Goal: Transaction & Acquisition: Purchase product/service

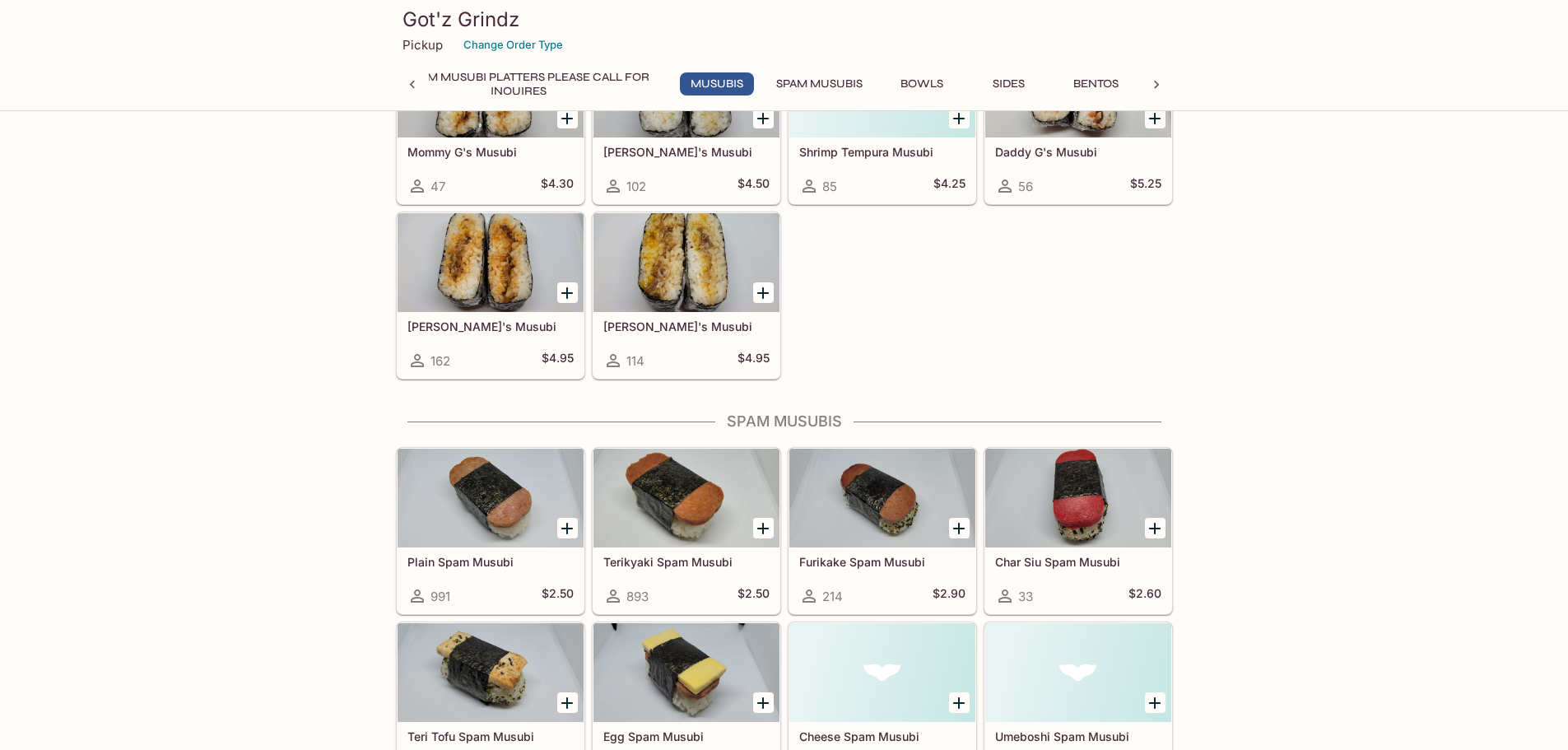
scroll to position [1364, 0]
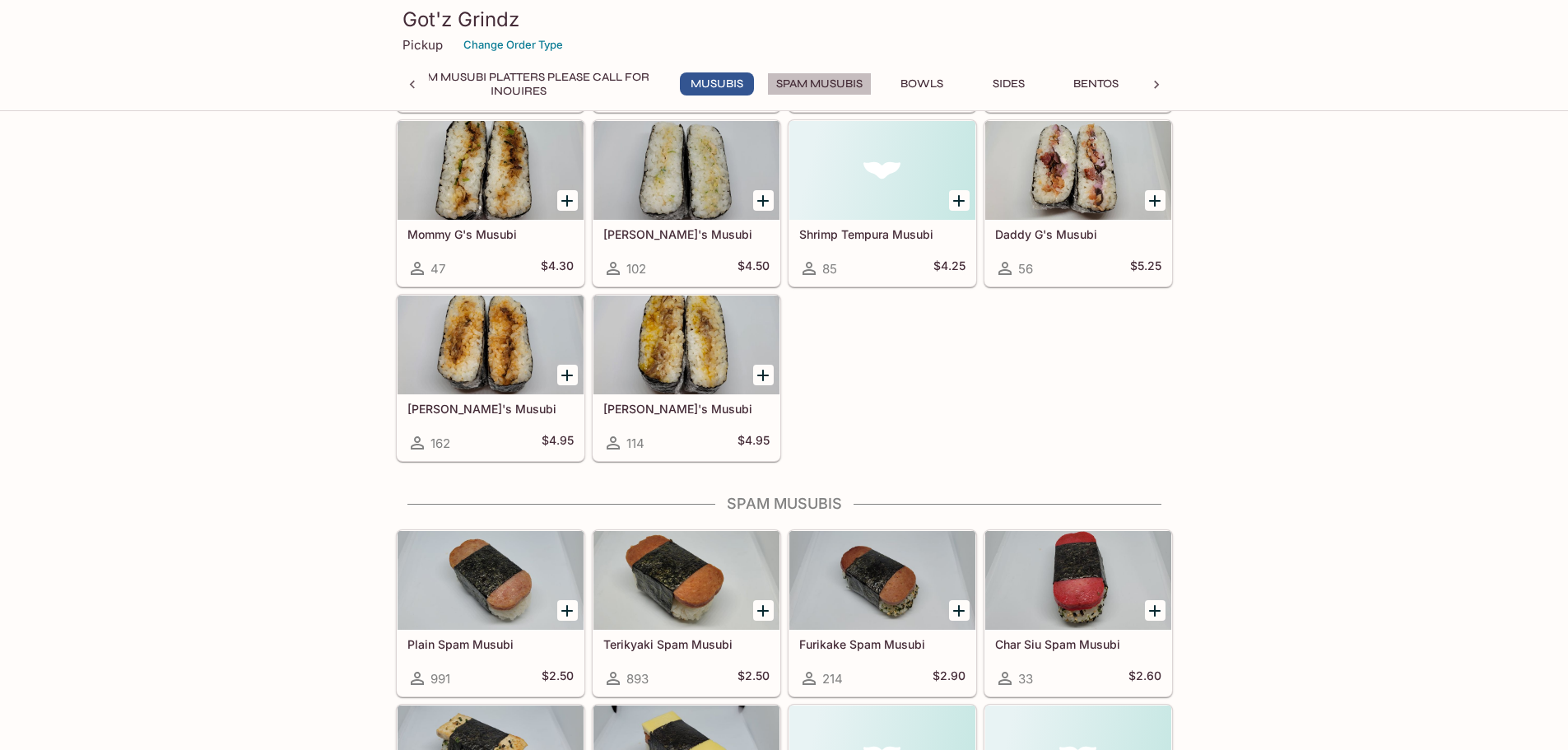
click at [826, 82] on button "Spam Musubis" at bounding box center [819, 83] width 104 height 23
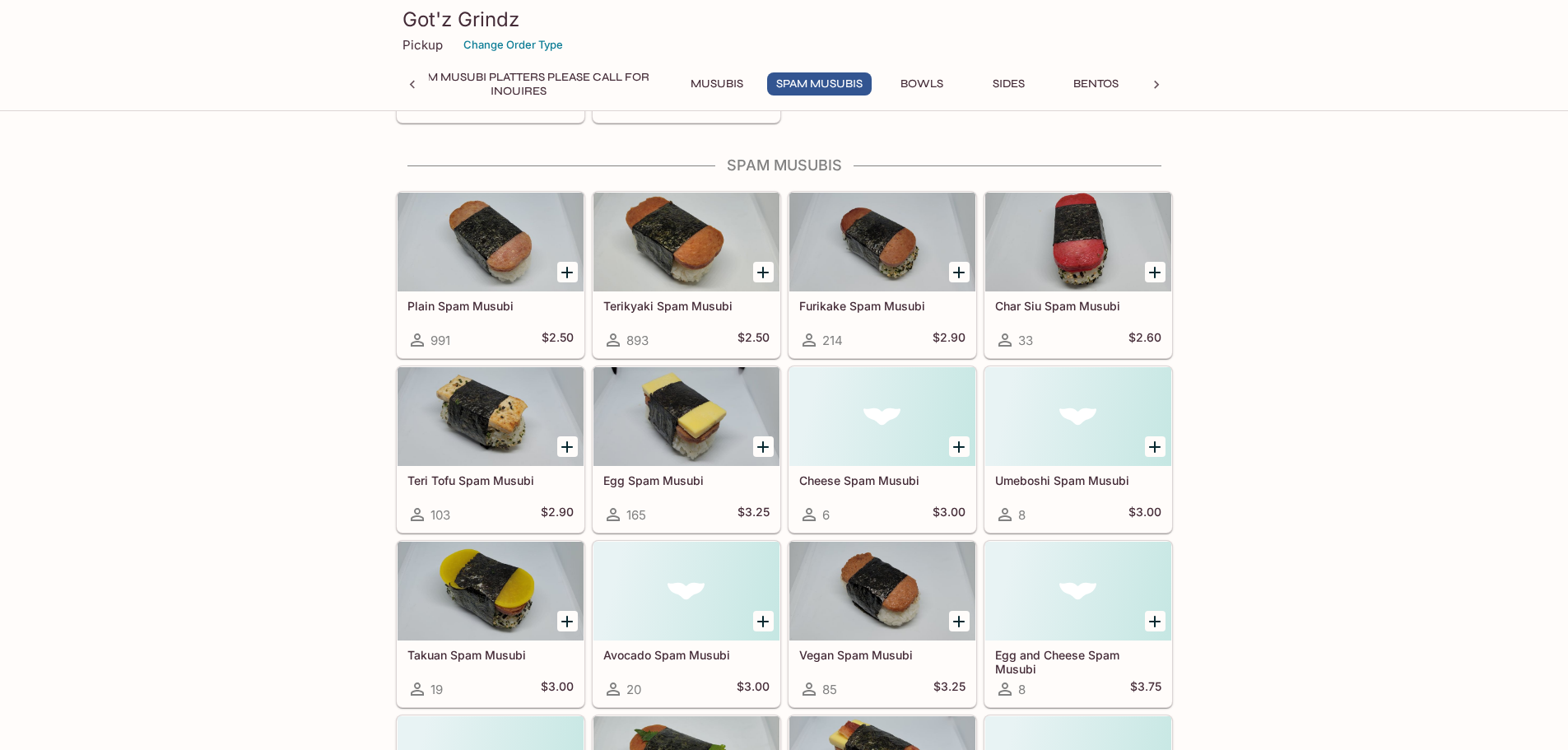
scroll to position [1719, 0]
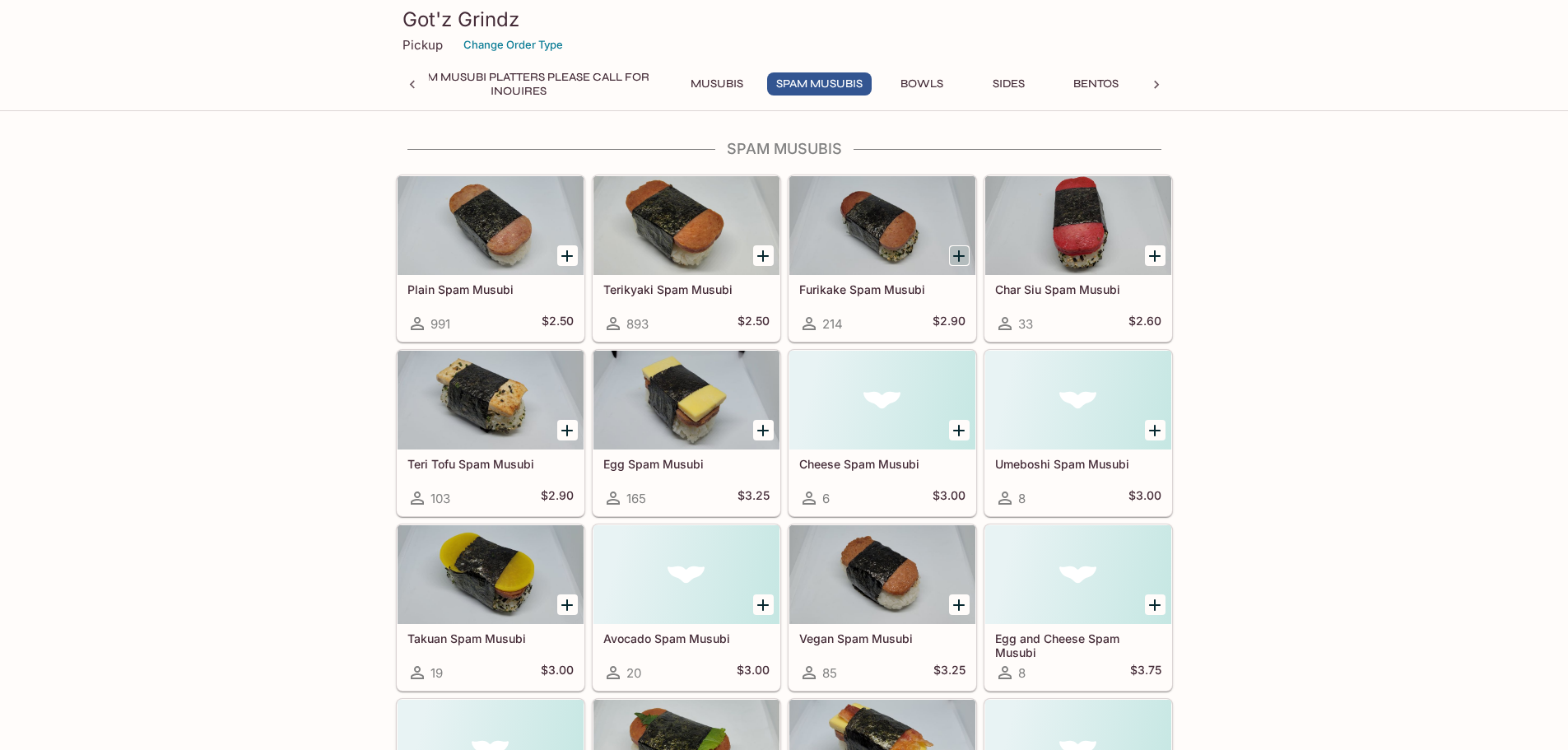
click at [958, 256] on icon "Add Furikake Spam Musubi" at bounding box center [959, 256] width 12 height 12
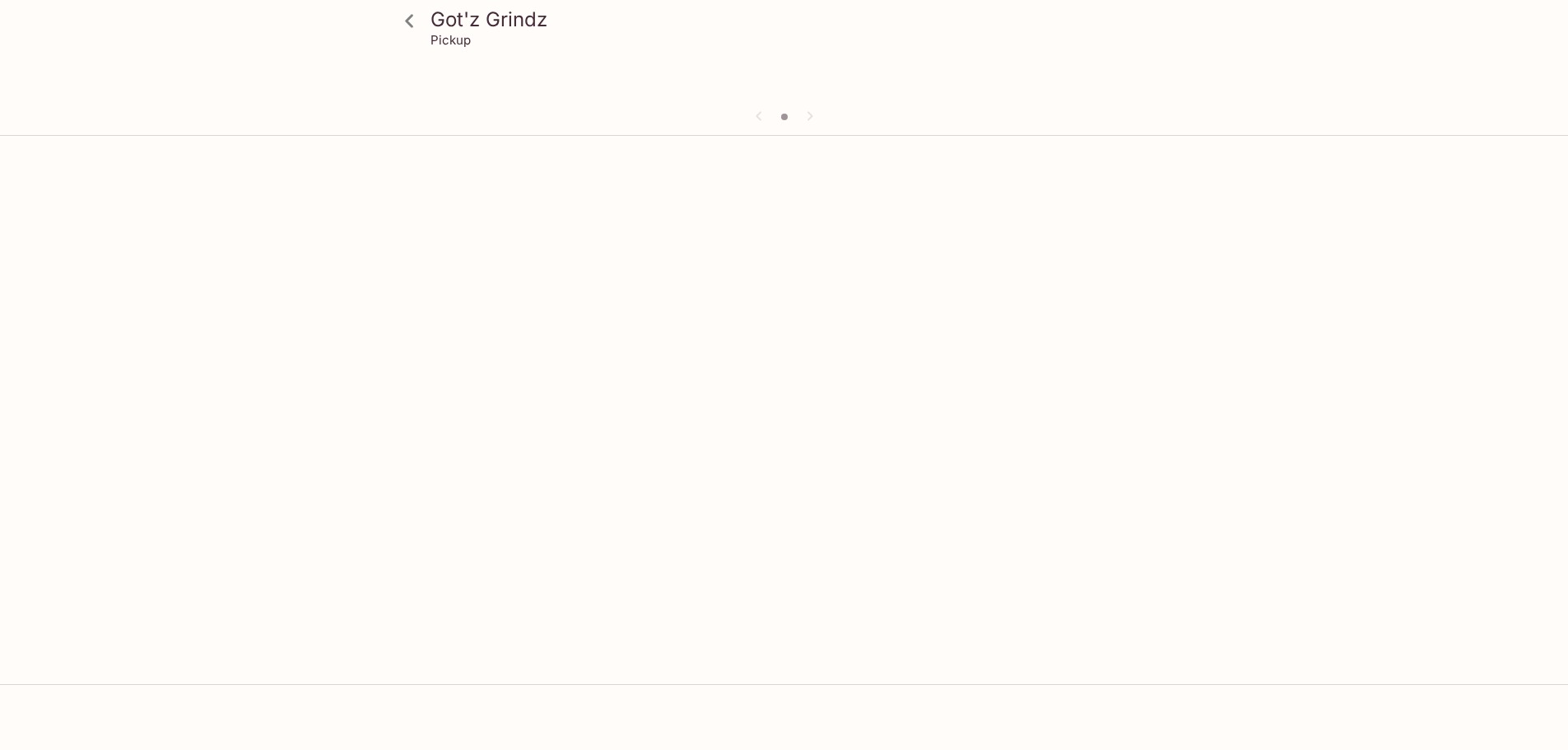
click at [958, 256] on div "Got'z Grindz Pickup" at bounding box center [784, 517] width 1568 height 750
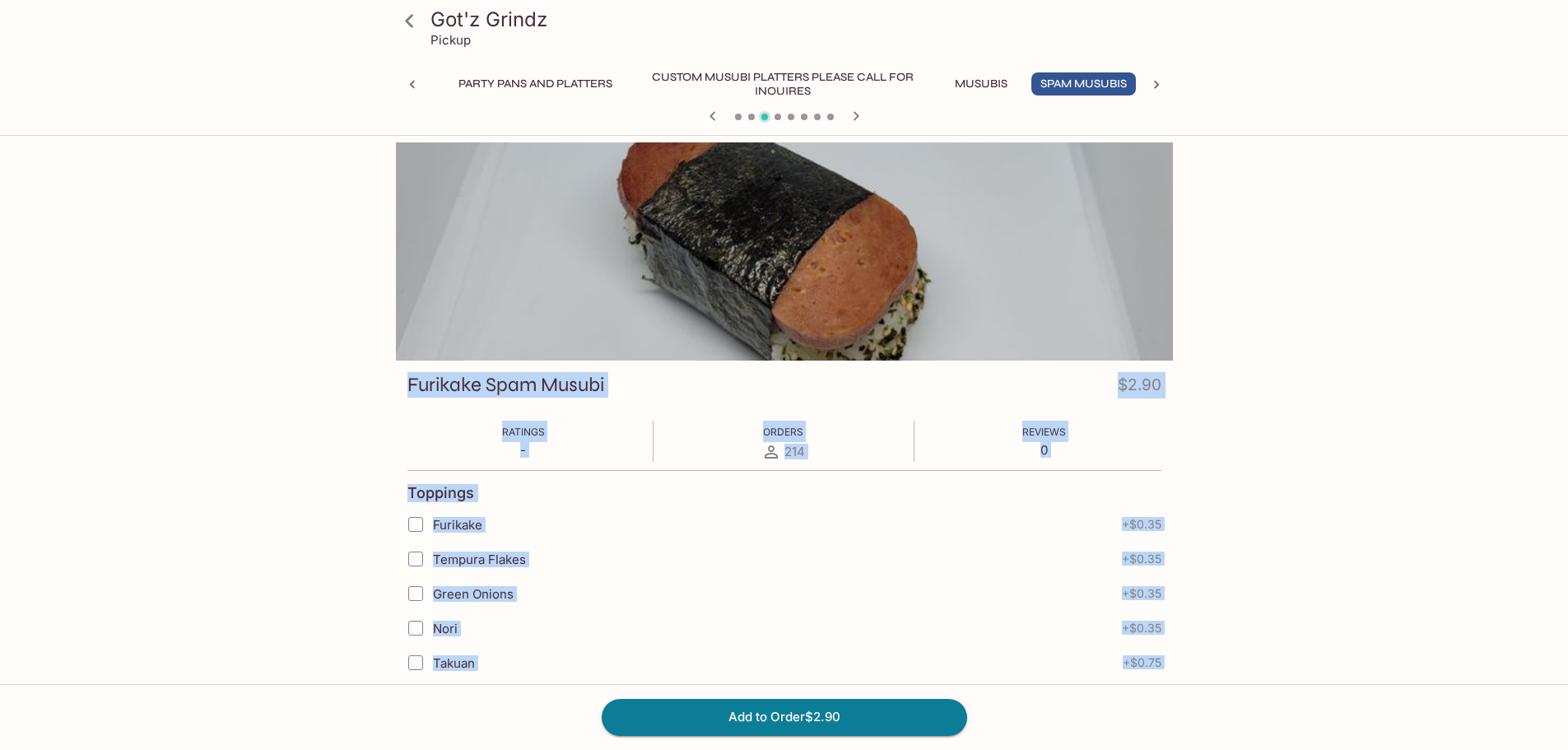
scroll to position [0, 81]
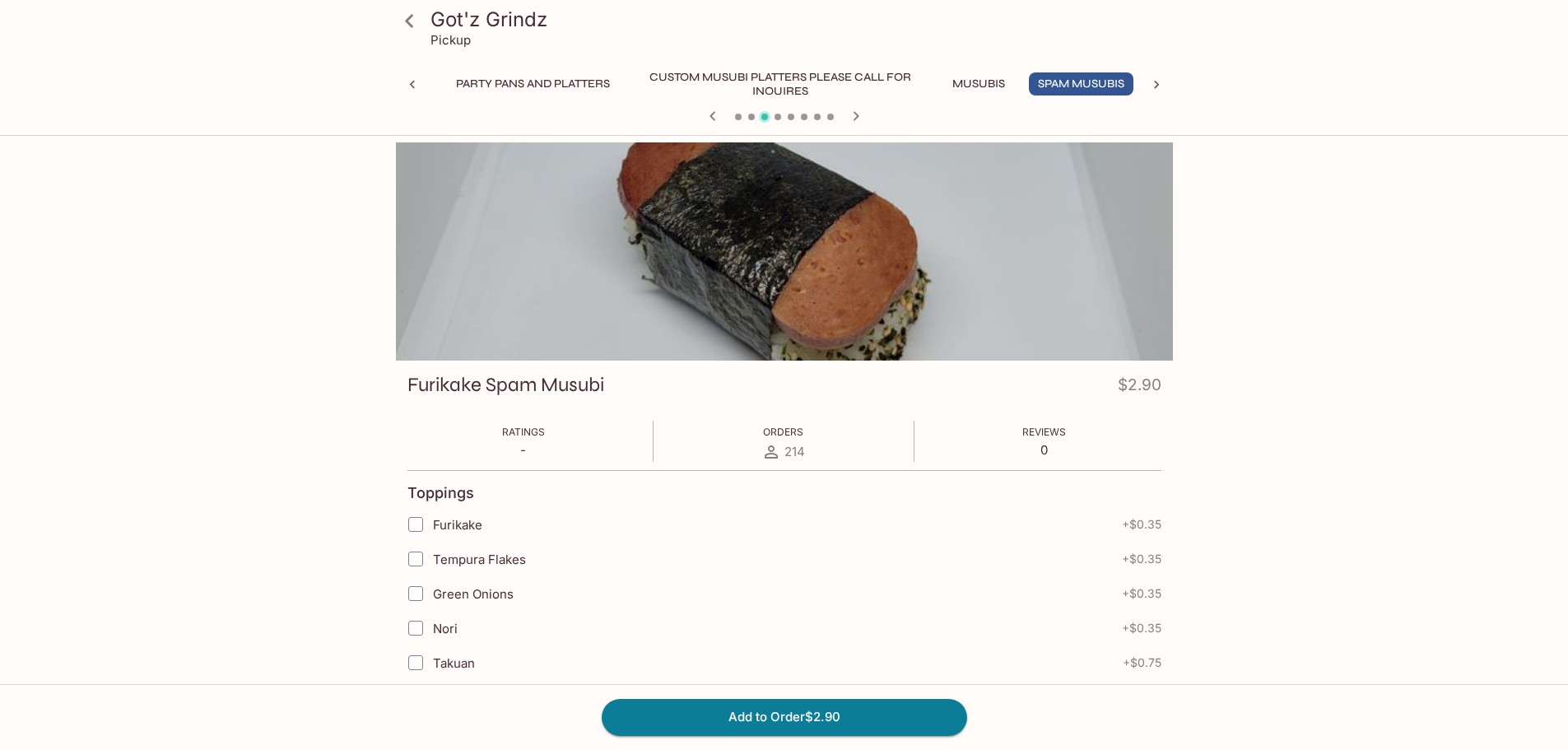
click at [1408, 280] on div "Got'z Grindz Pickup Samplers Party Pans and Platters Custom Musubi Platters PLE…" at bounding box center [784, 517] width 1568 height 750
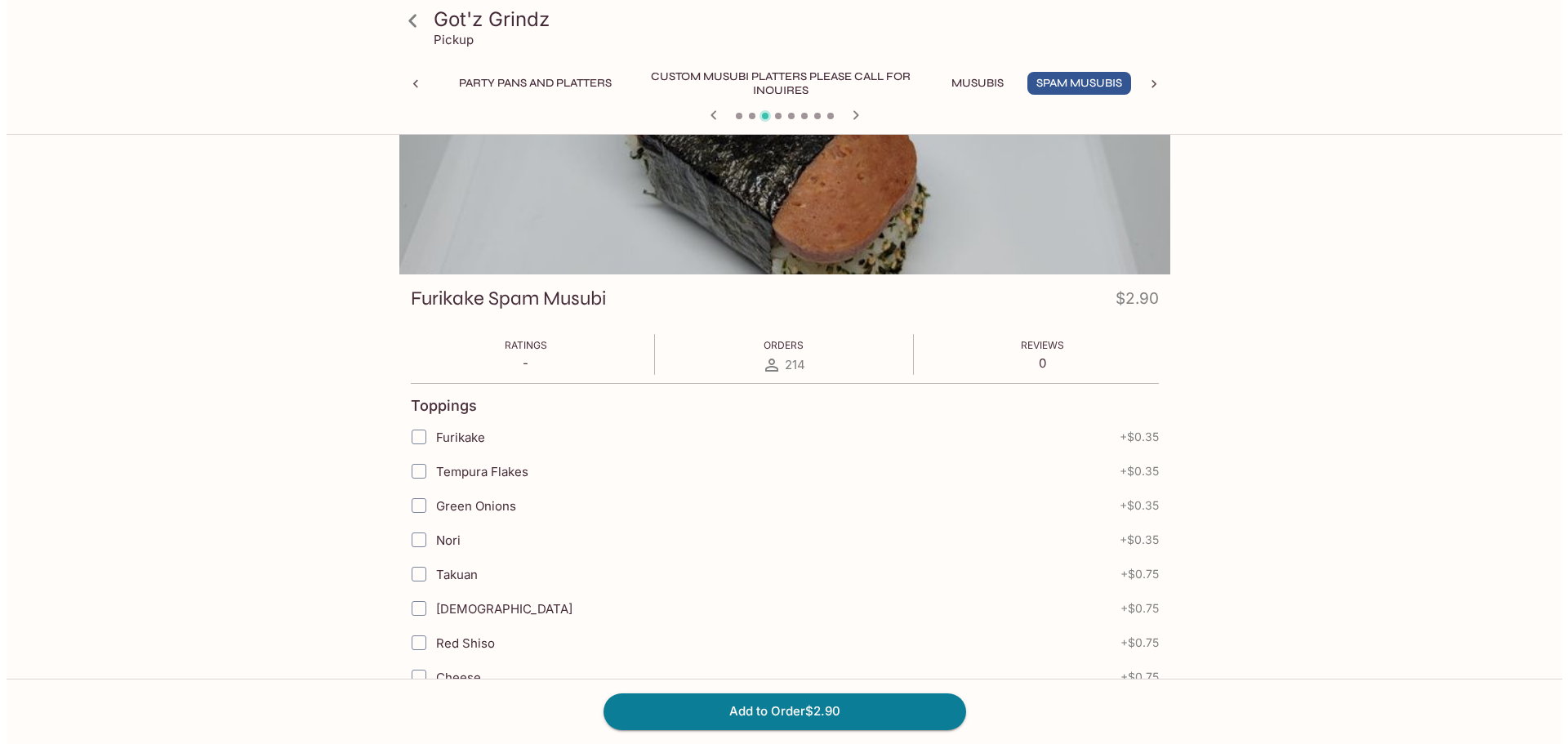
scroll to position [0, 0]
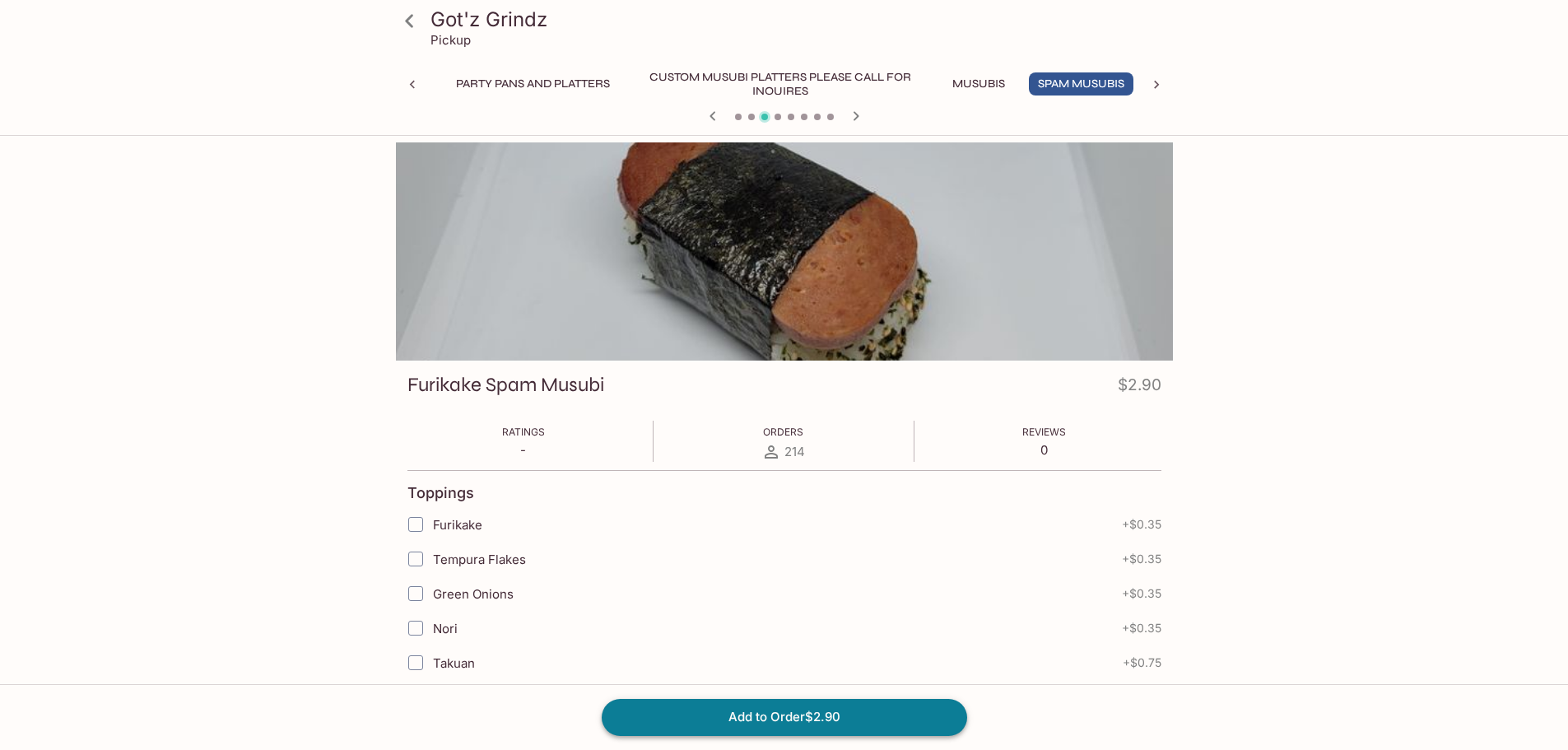
click at [779, 719] on button "Add to Order $2.90" at bounding box center [784, 716] width 366 height 36
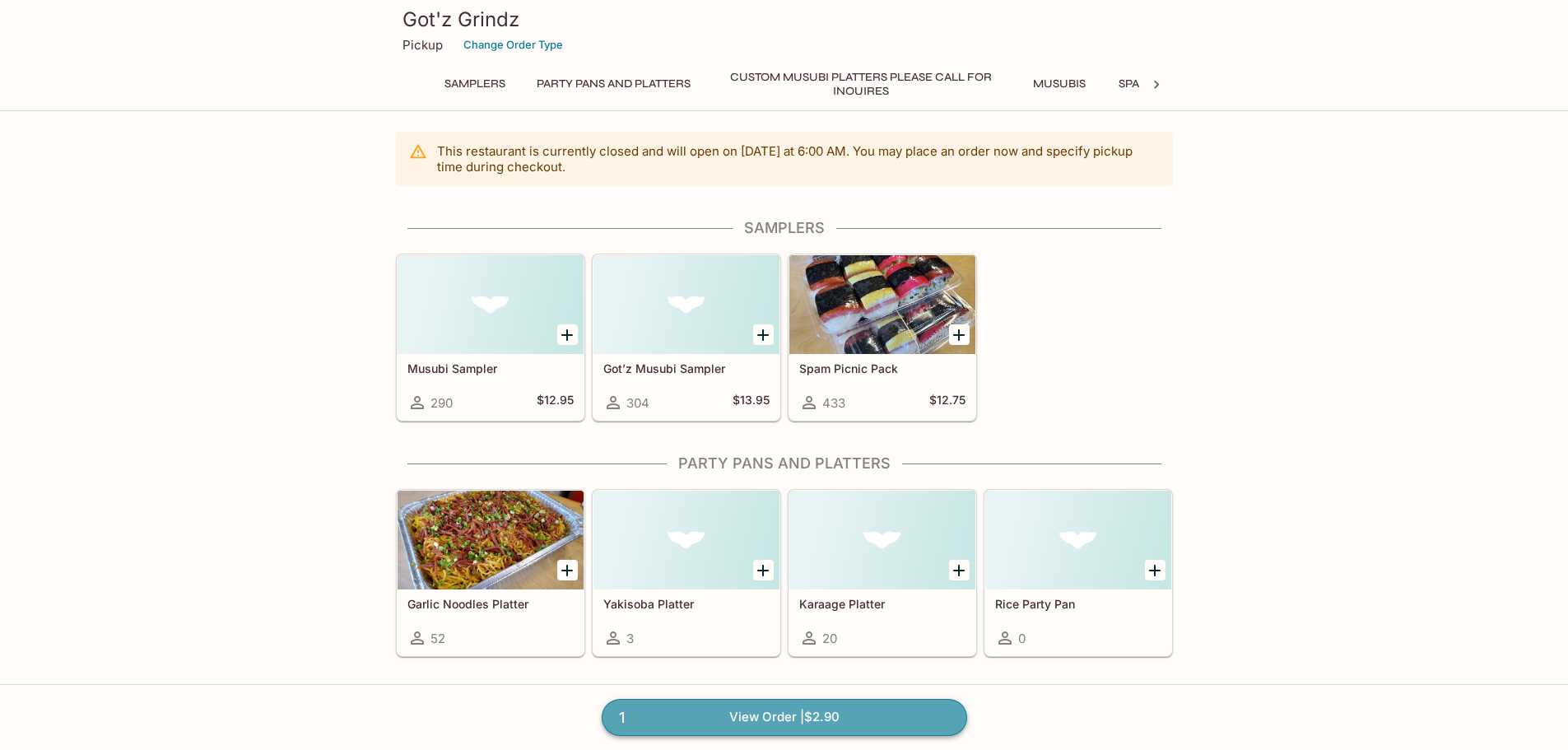
click at [758, 712] on link "1 View Order | $2.90" at bounding box center [784, 716] width 366 height 36
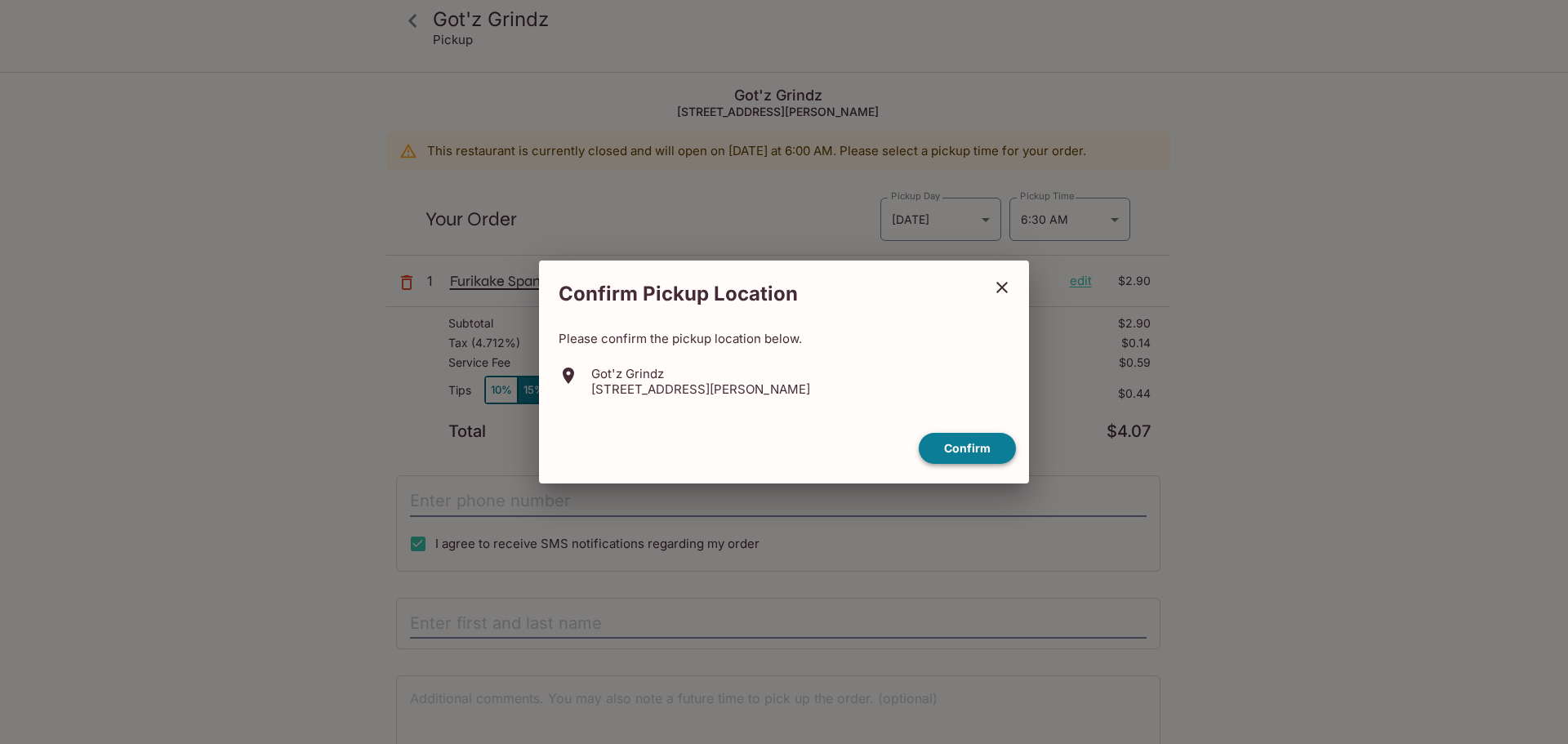
click at [965, 442] on button "Confirm" at bounding box center [967, 449] width 98 height 32
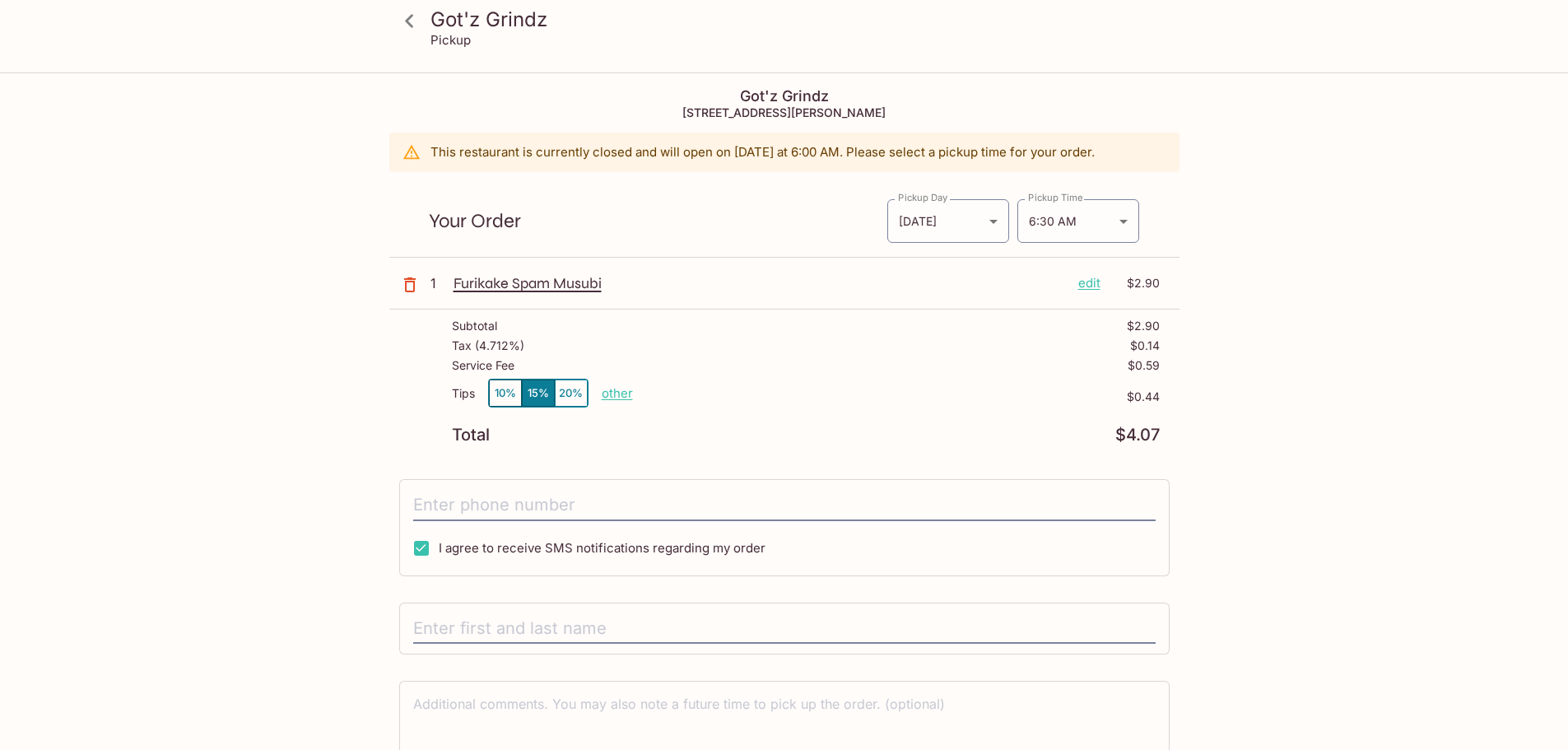
click at [1090, 283] on p "edit" at bounding box center [1089, 283] width 22 height 18
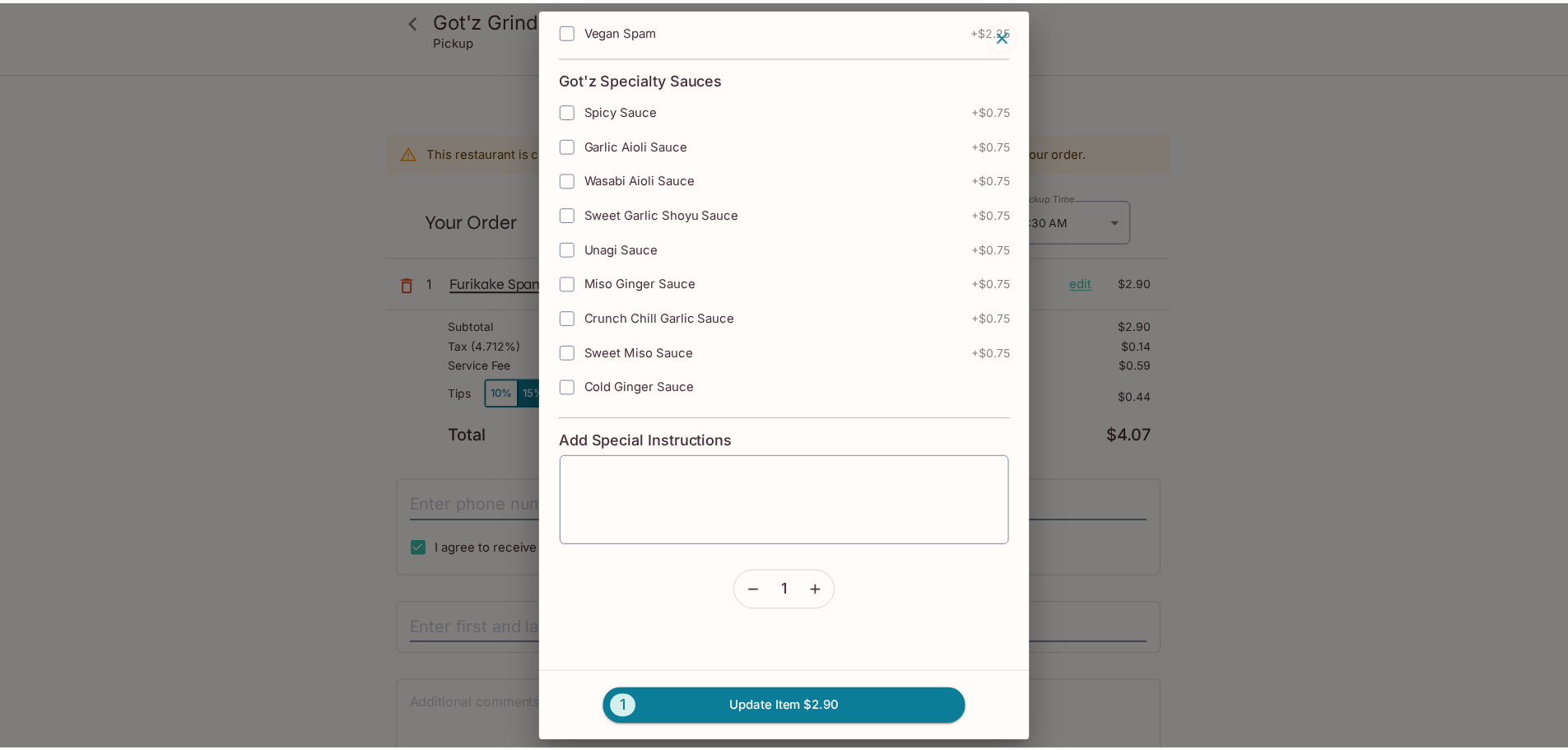
scroll to position [1185, 0]
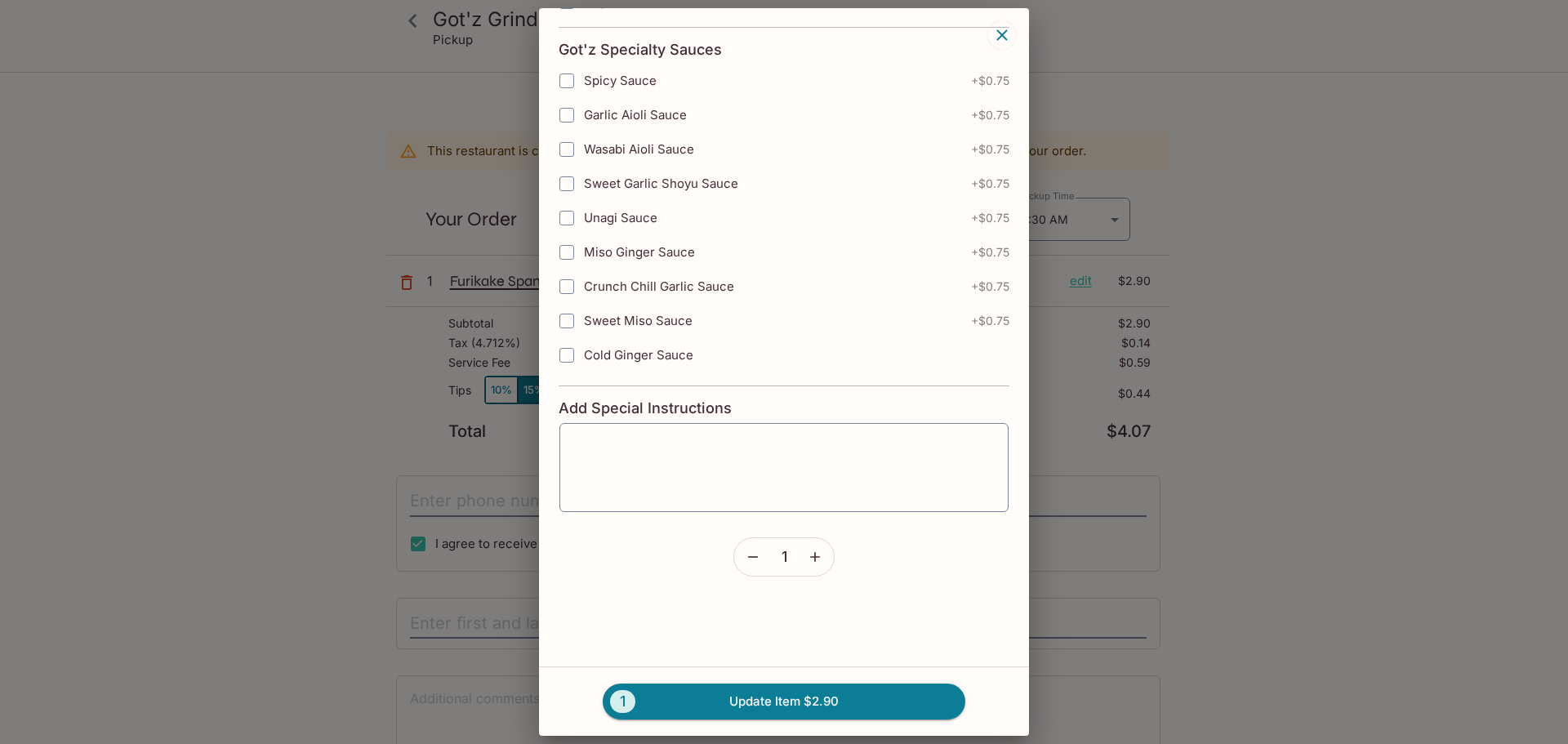
click at [807, 560] on icon "button" at bounding box center [815, 557] width 17 height 17
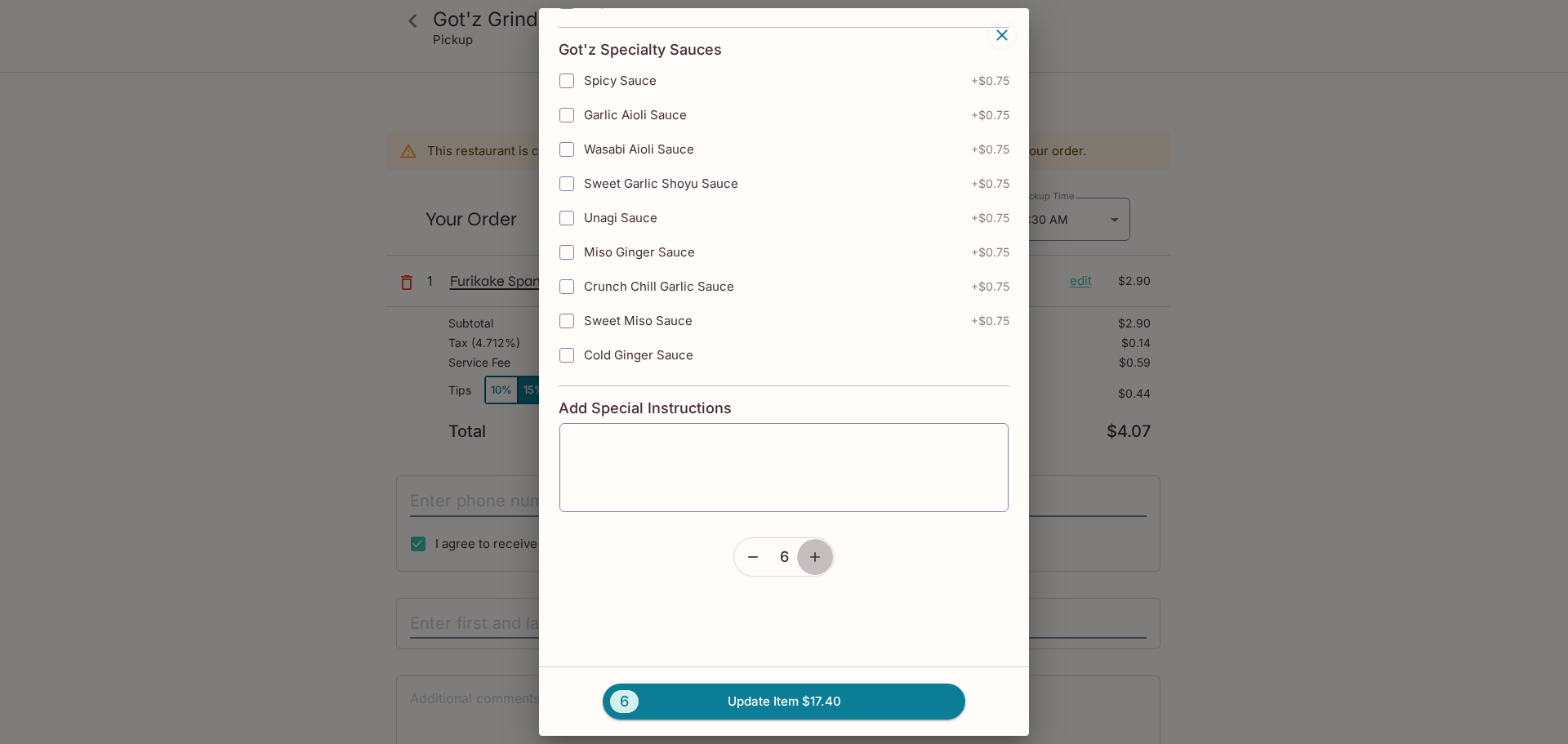
click at [807, 560] on icon "button" at bounding box center [815, 557] width 17 height 17
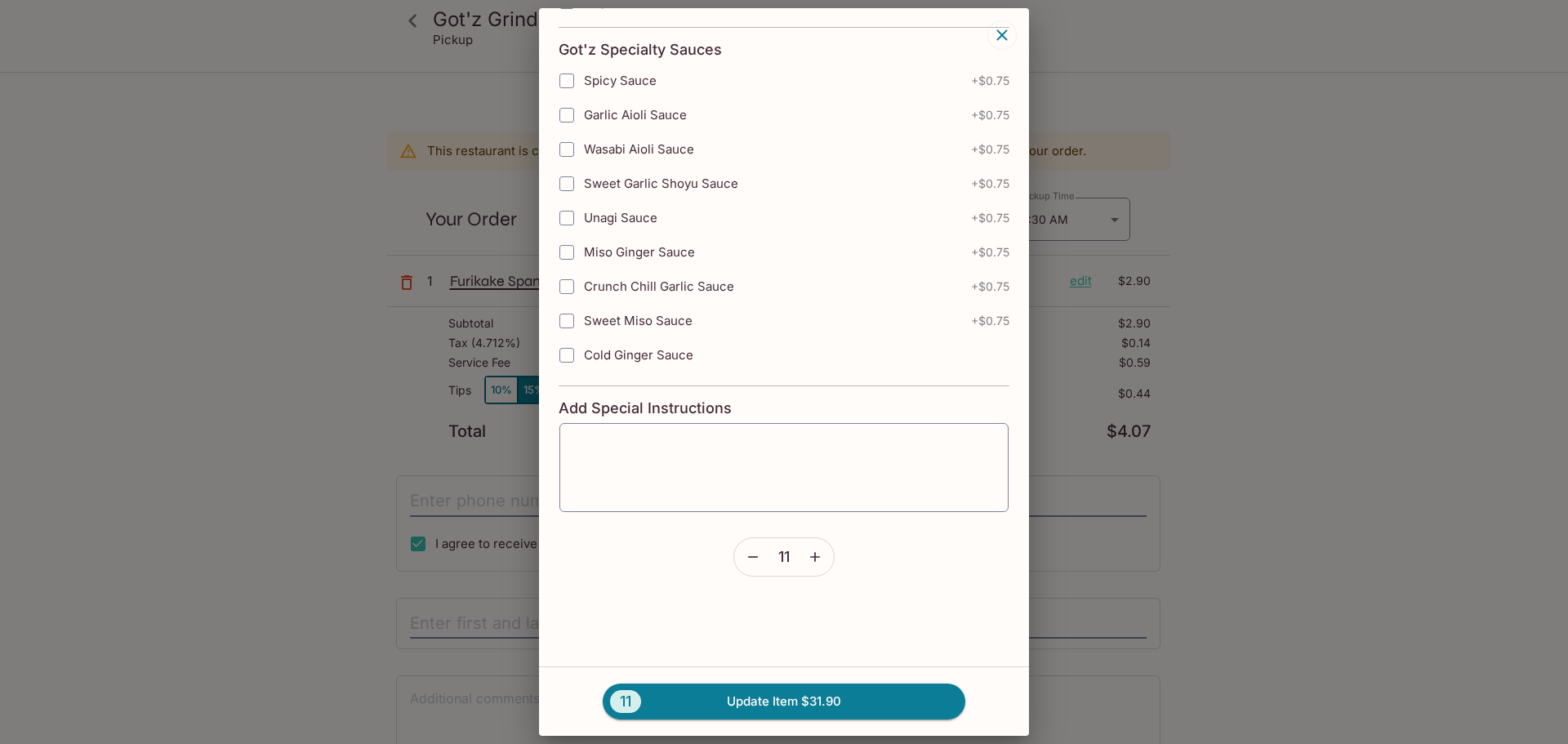
click at [807, 560] on icon "button" at bounding box center [815, 557] width 17 height 17
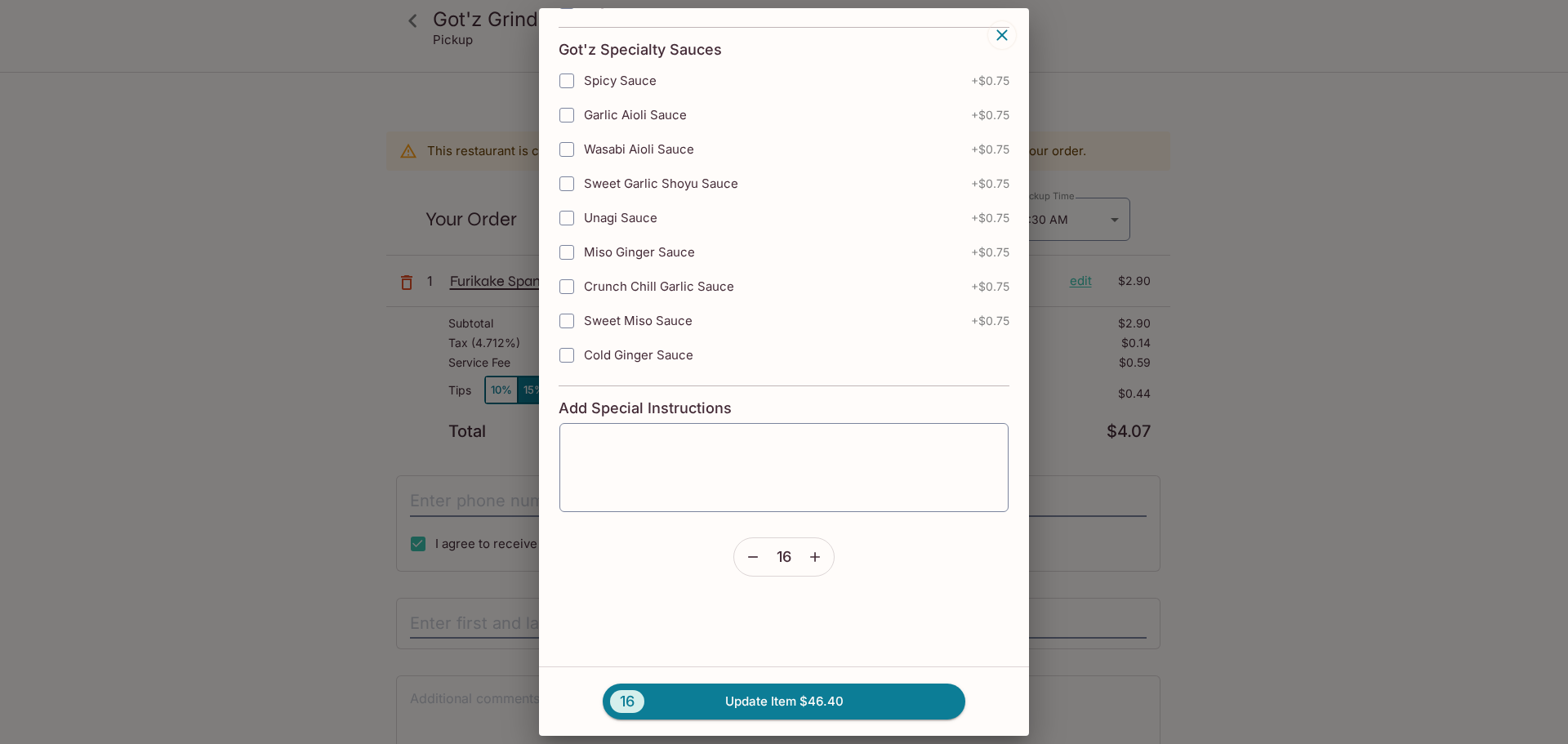
click at [807, 560] on icon "button" at bounding box center [815, 557] width 17 height 17
click at [1007, 33] on icon "button" at bounding box center [1001, 34] width 19 height 19
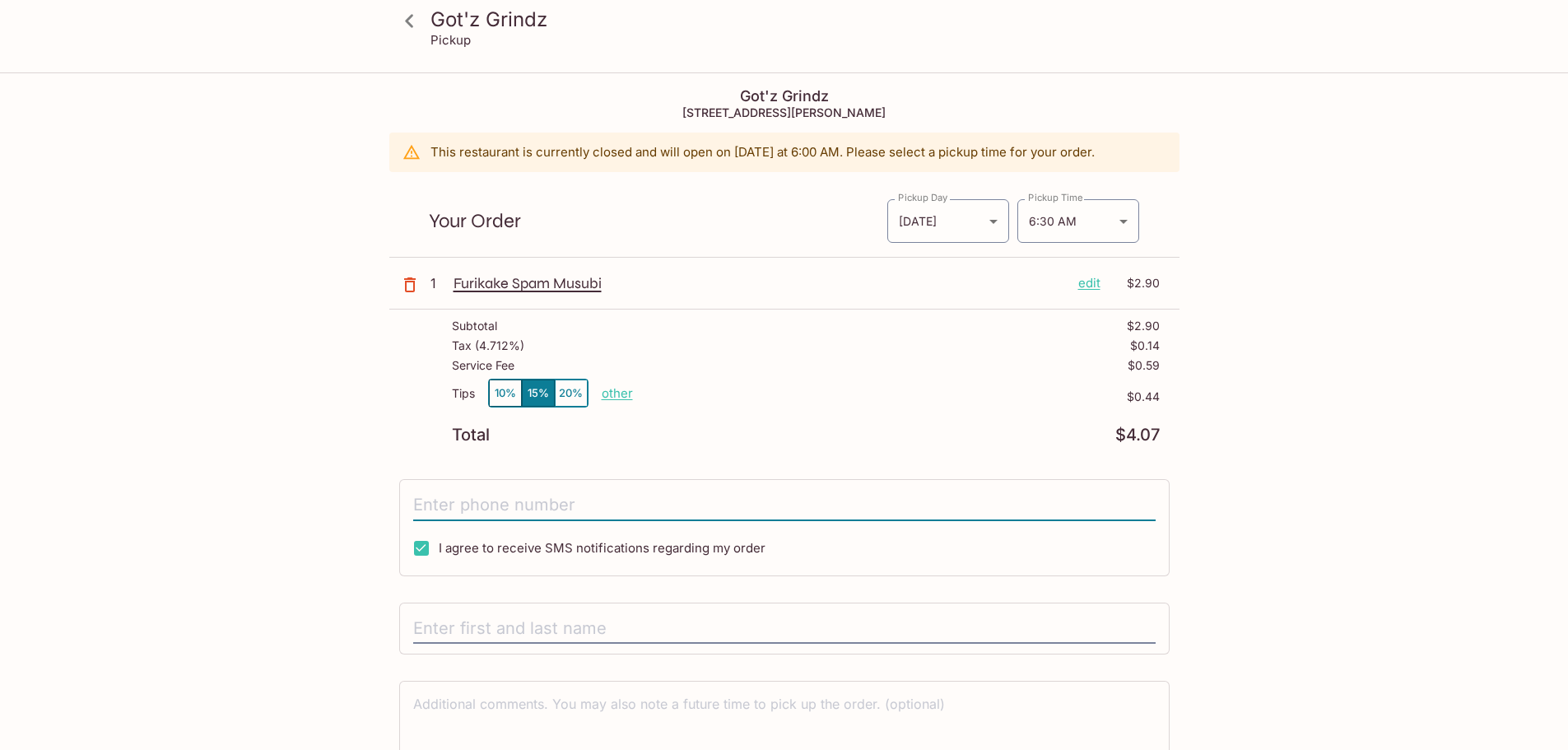
click at [451, 503] on input "tel" at bounding box center [784, 505] width 742 height 31
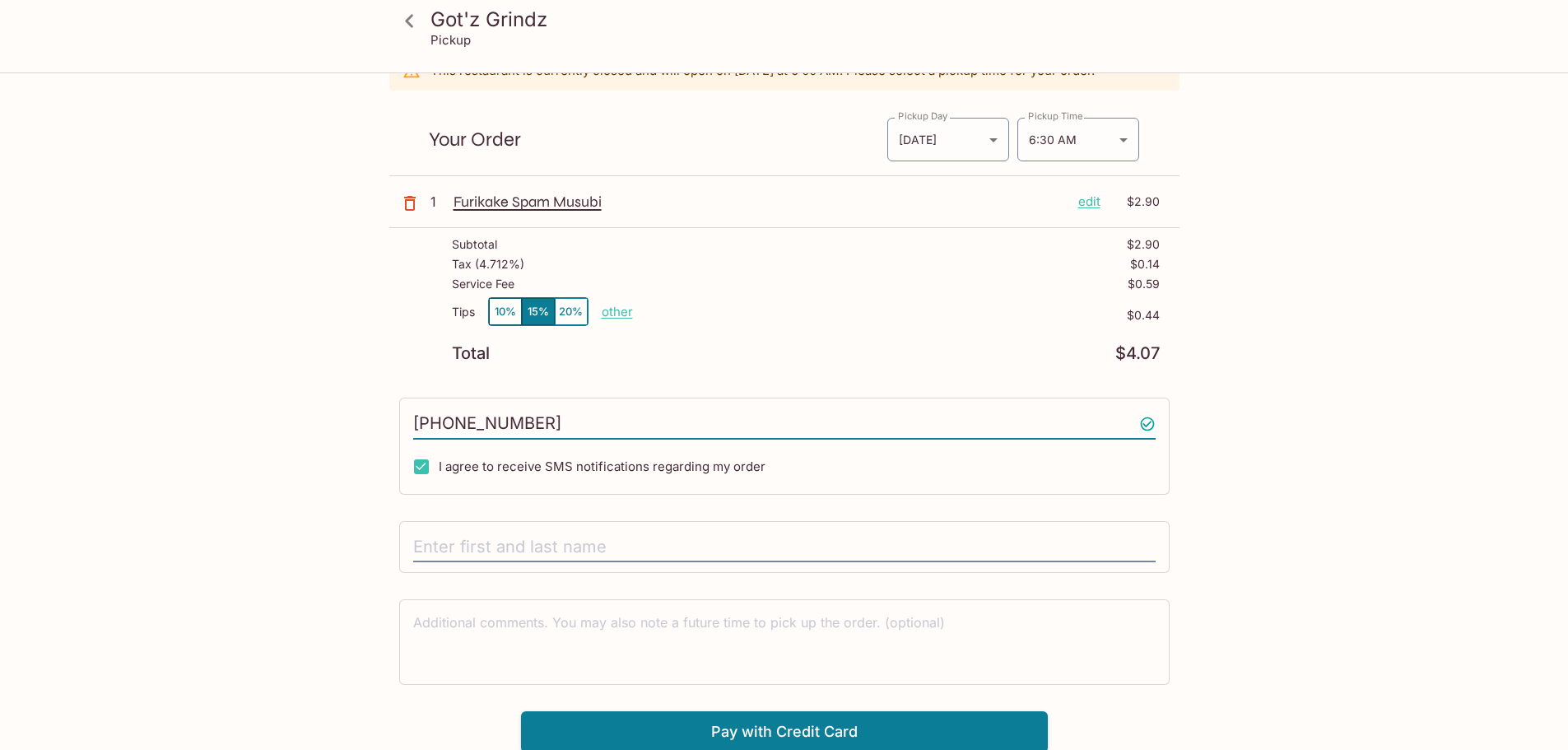
scroll to position [84, 0]
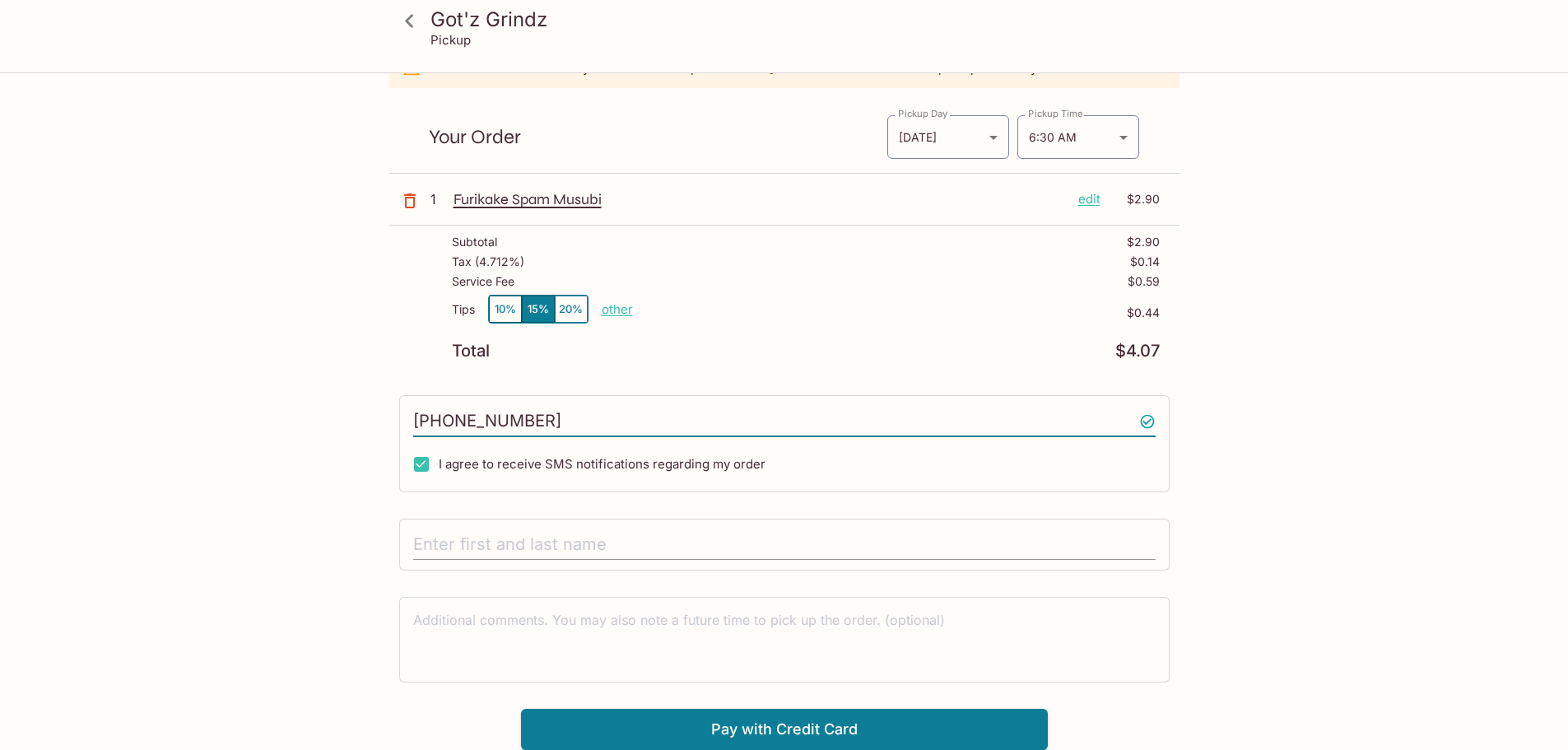
type input "[PHONE_NUMBER]"
click at [424, 536] on input "text" at bounding box center [784, 544] width 742 height 31
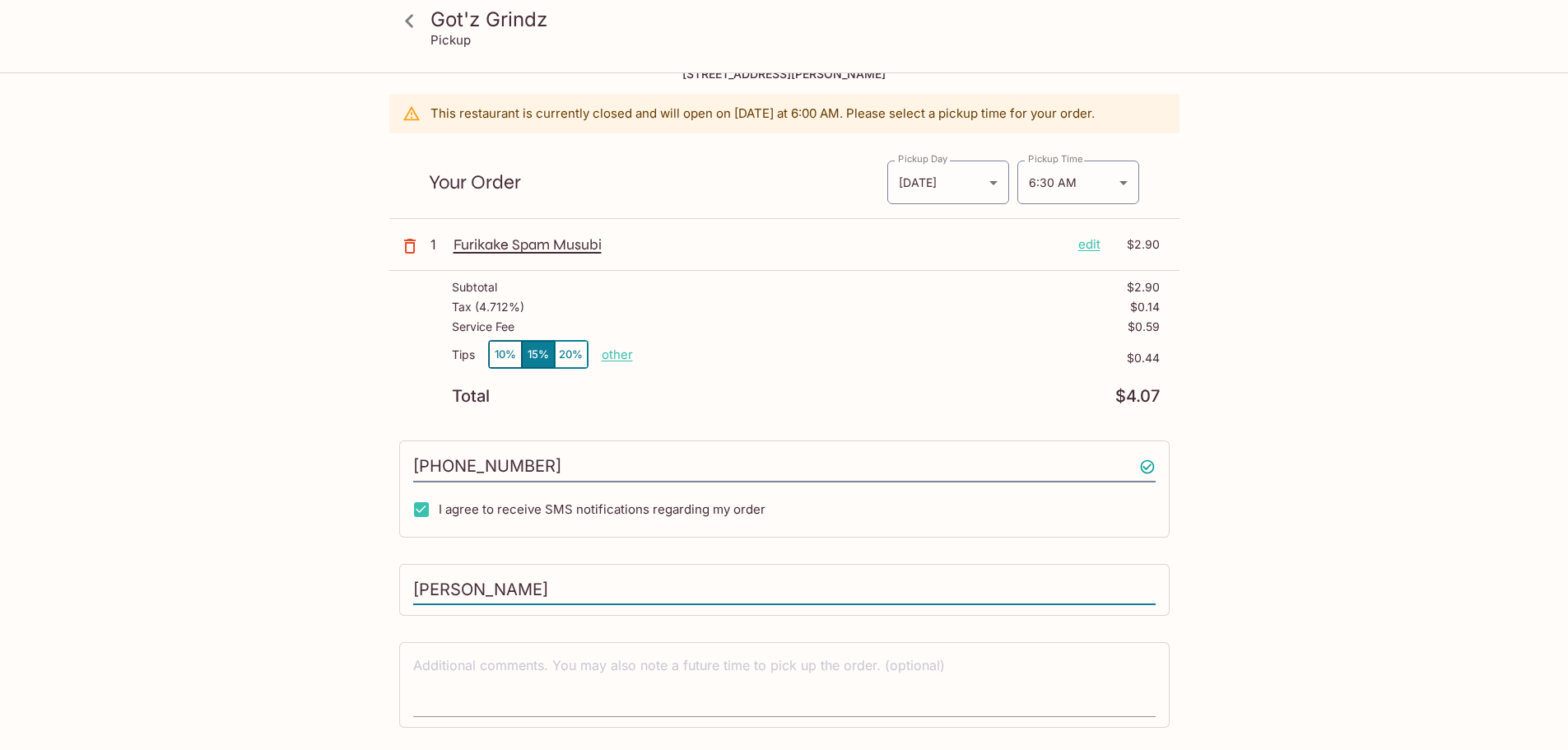
scroll to position [0, 0]
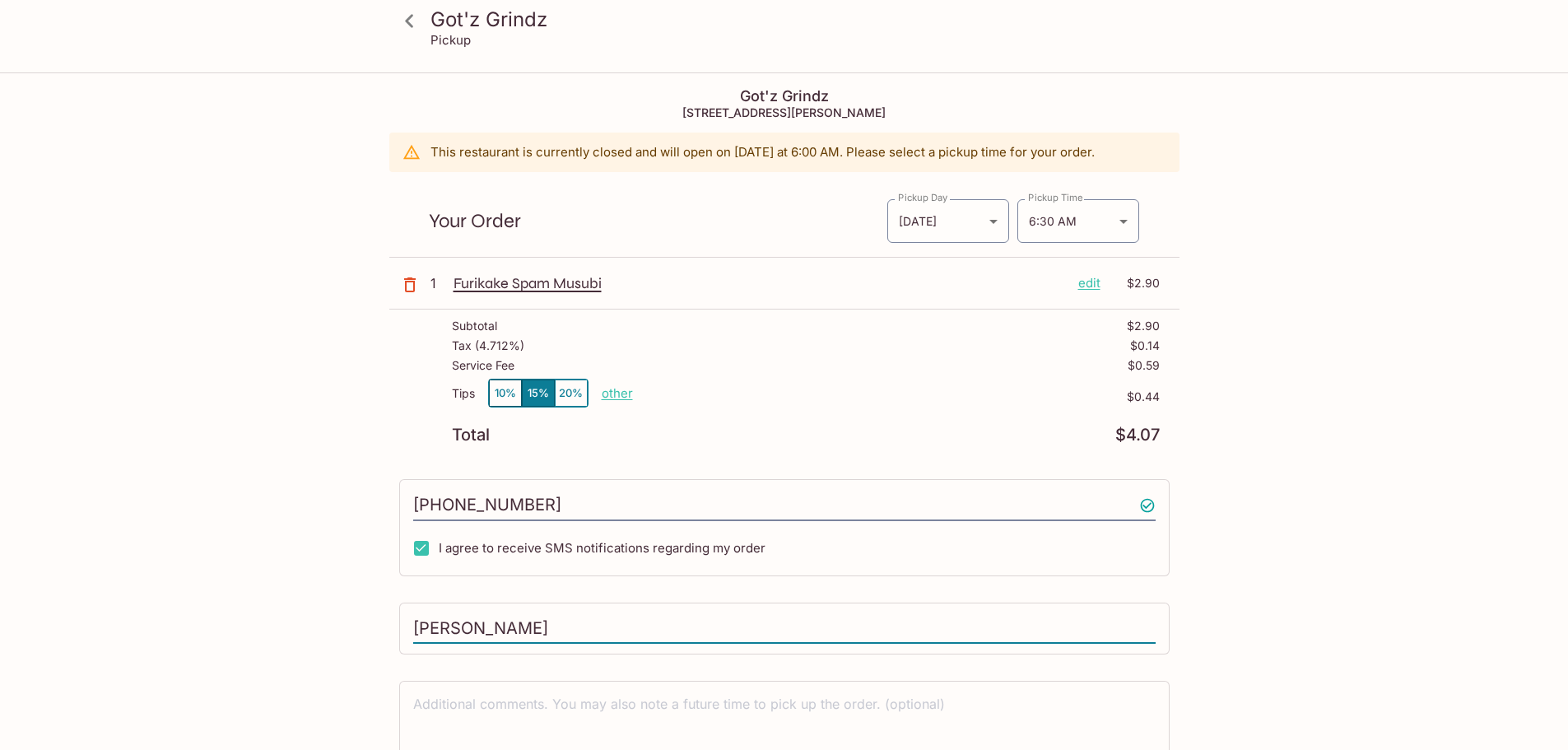
type input "[PERSON_NAME]"
click at [1092, 284] on p "edit" at bounding box center [1089, 283] width 22 height 18
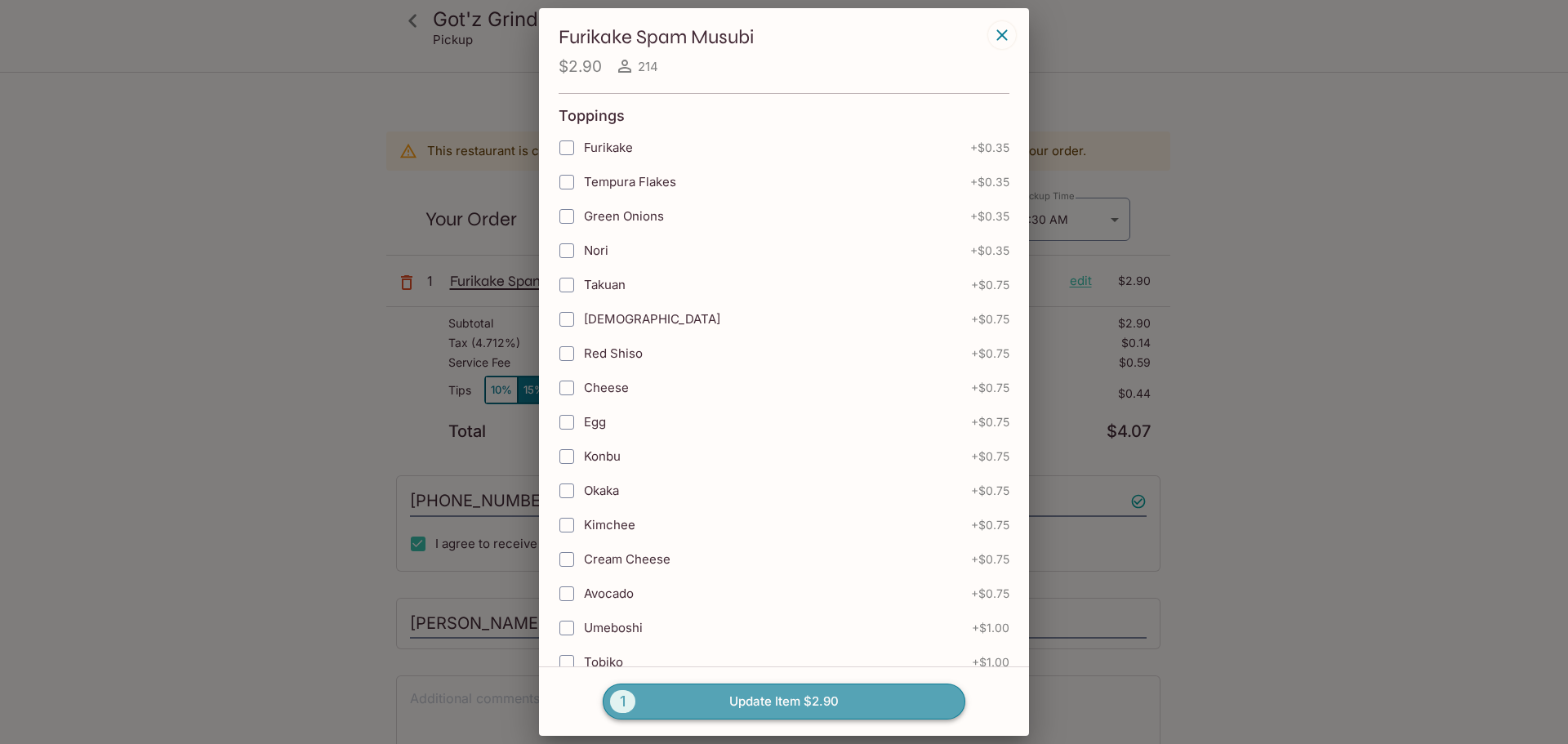
click at [772, 702] on button "1 Update Item $2.90" at bounding box center [784, 701] width 363 height 36
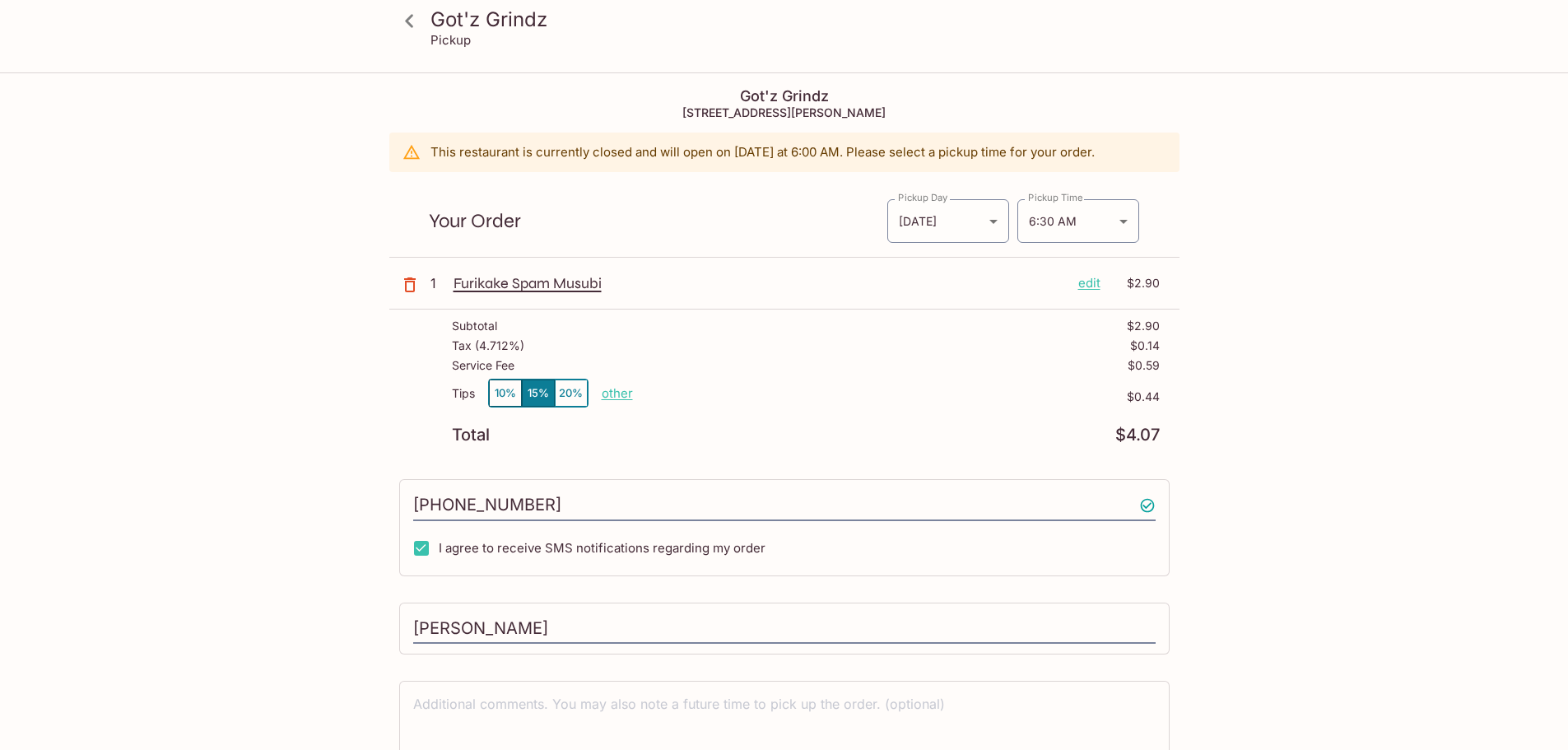
click at [1088, 288] on p "edit" at bounding box center [1089, 283] width 22 height 18
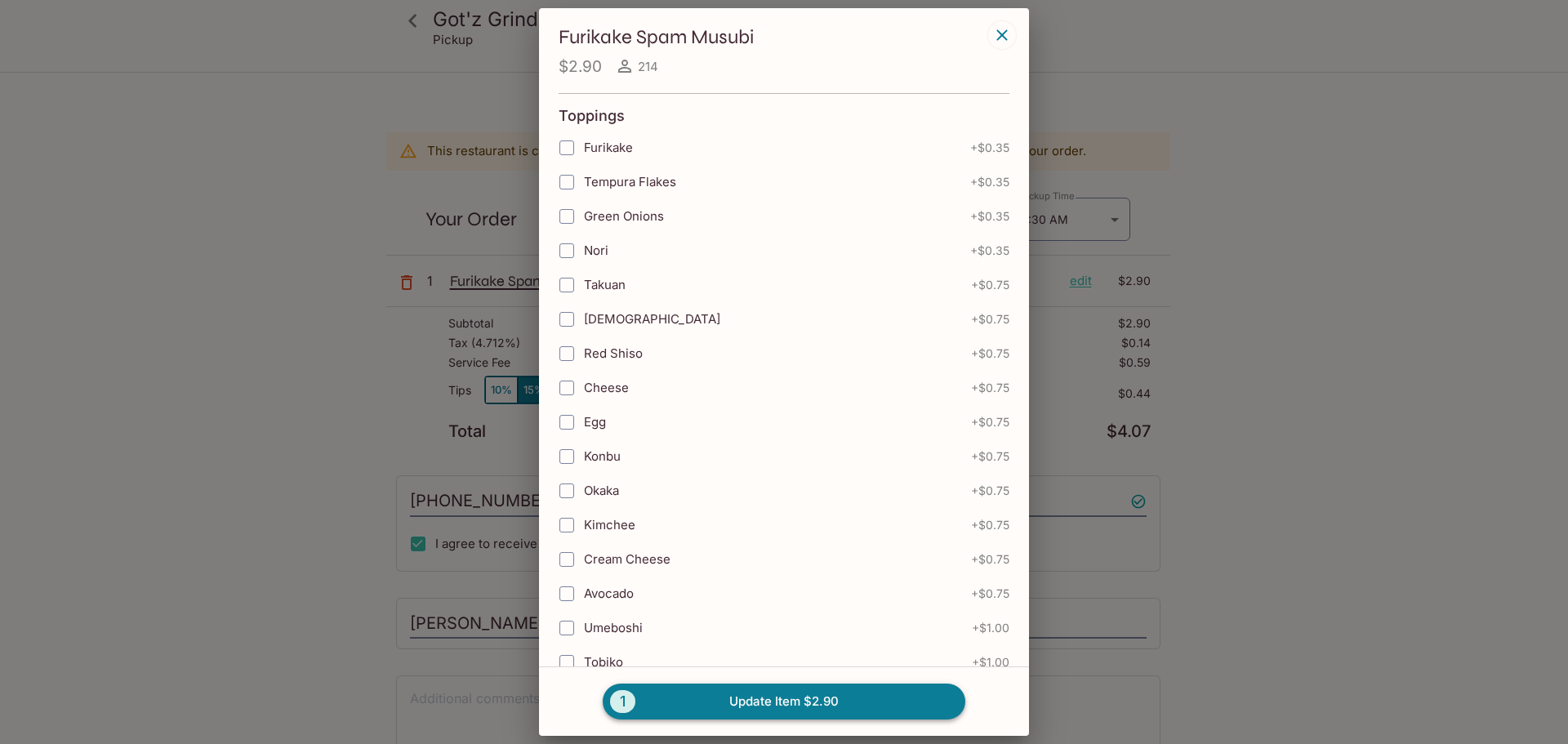
click at [618, 711] on span "1" at bounding box center [622, 701] width 25 height 23
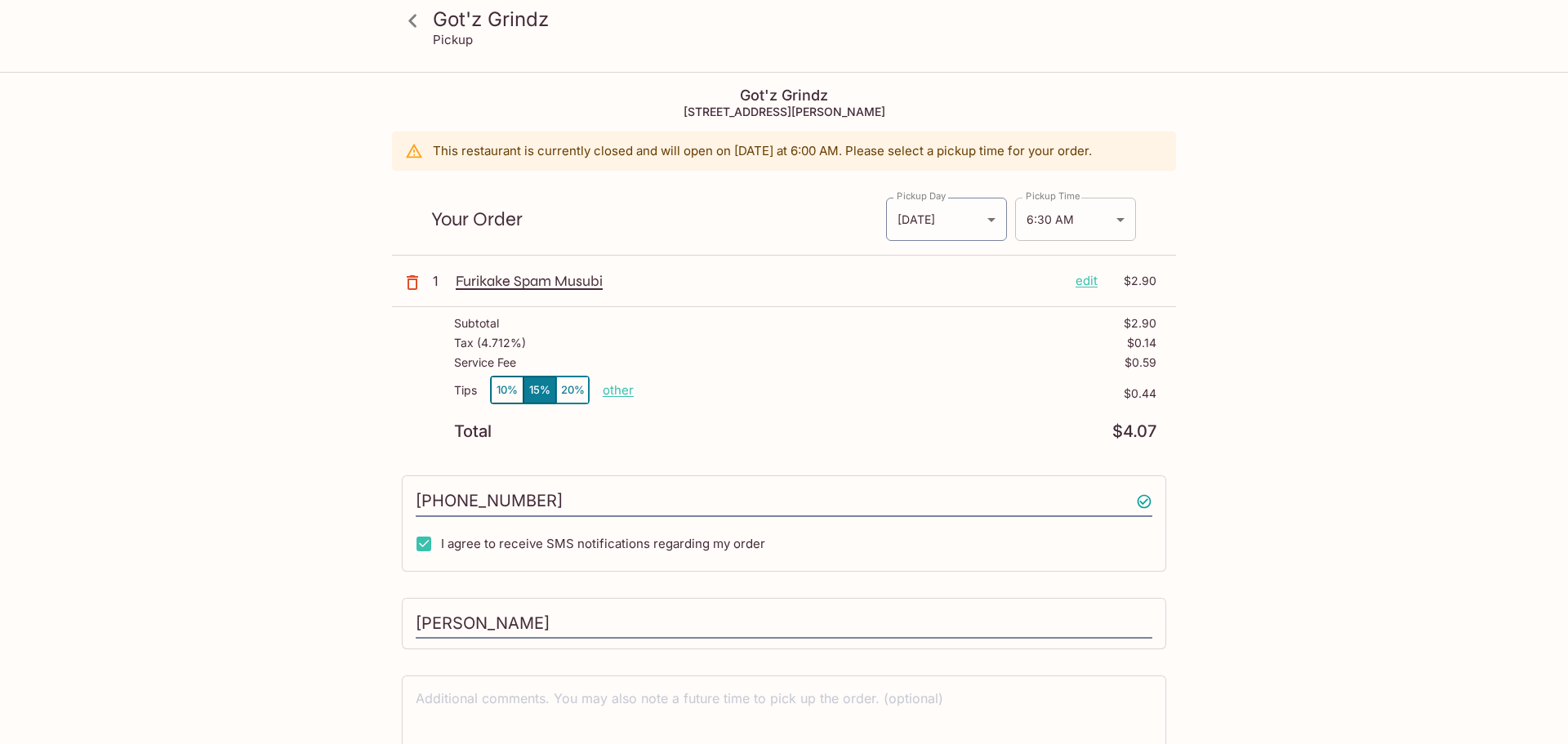
click at [1078, 223] on body "Got'z Grindz Pickup Got'z Grindz [STREET_ADDRESS] This restaurant is currently …" at bounding box center [784, 445] width 1568 height 744
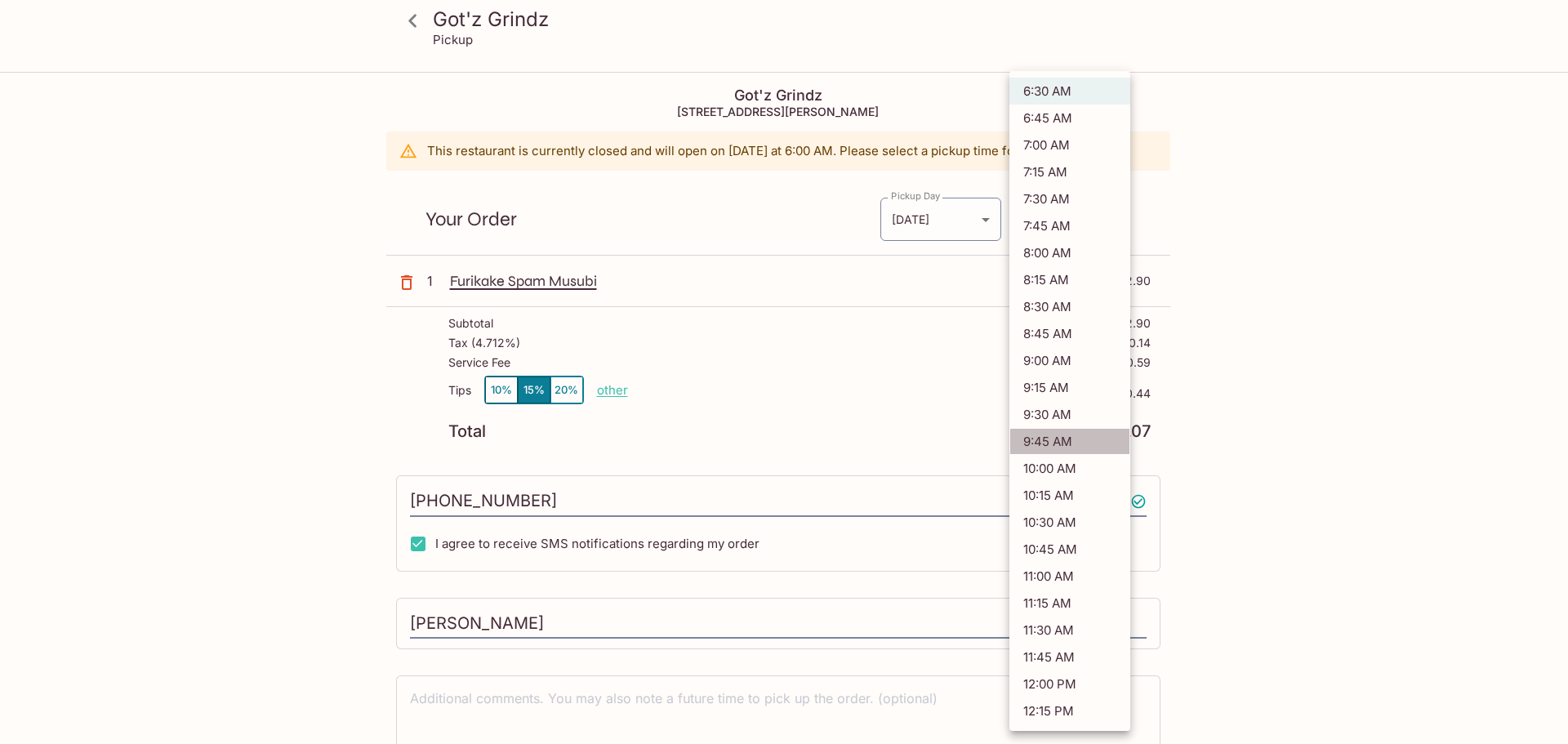
click at [1038, 440] on li "9:45 AM" at bounding box center [1069, 441] width 121 height 27
type input "[DATE]T19:45:00.000000Z"
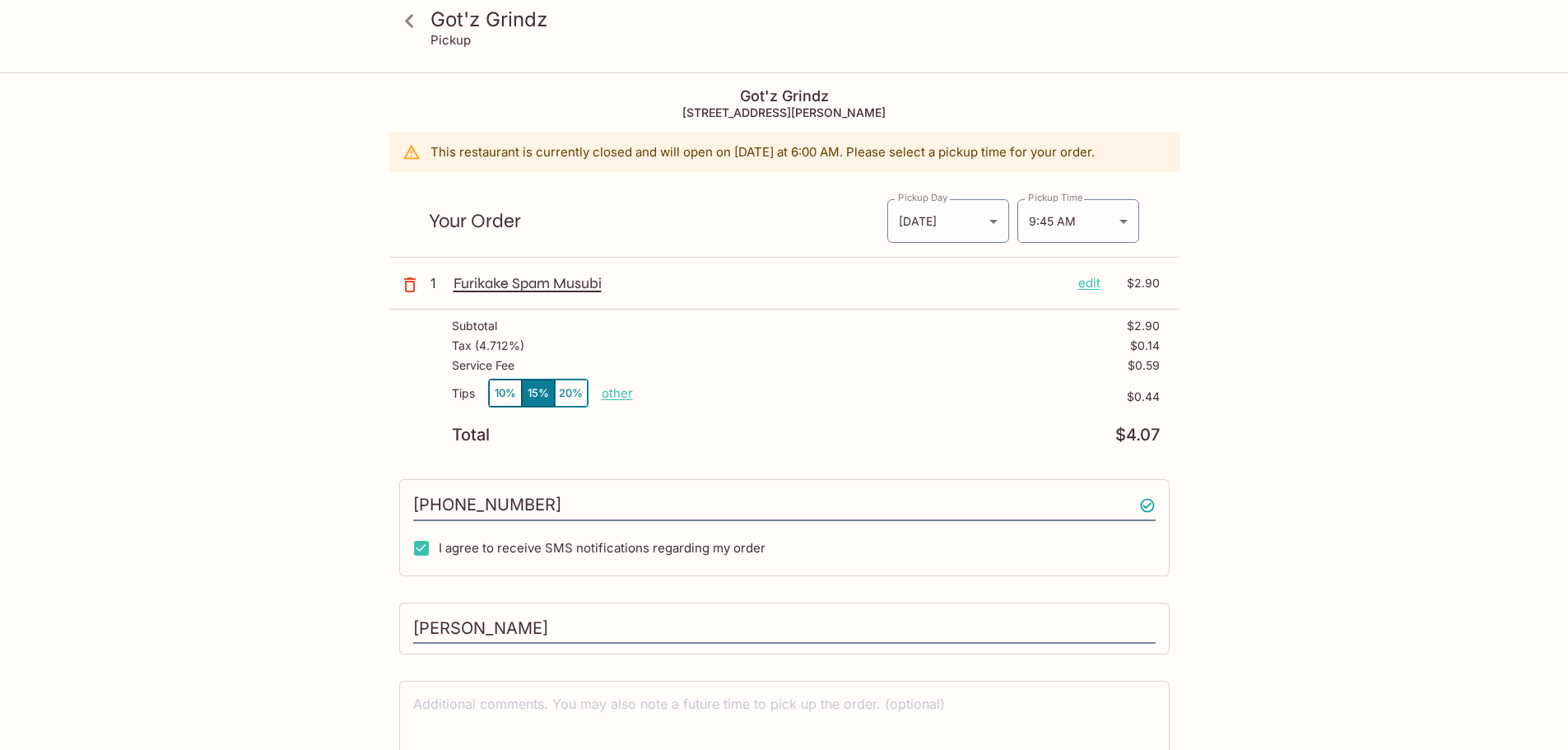
click at [1092, 283] on p "edit" at bounding box center [1089, 283] width 22 height 18
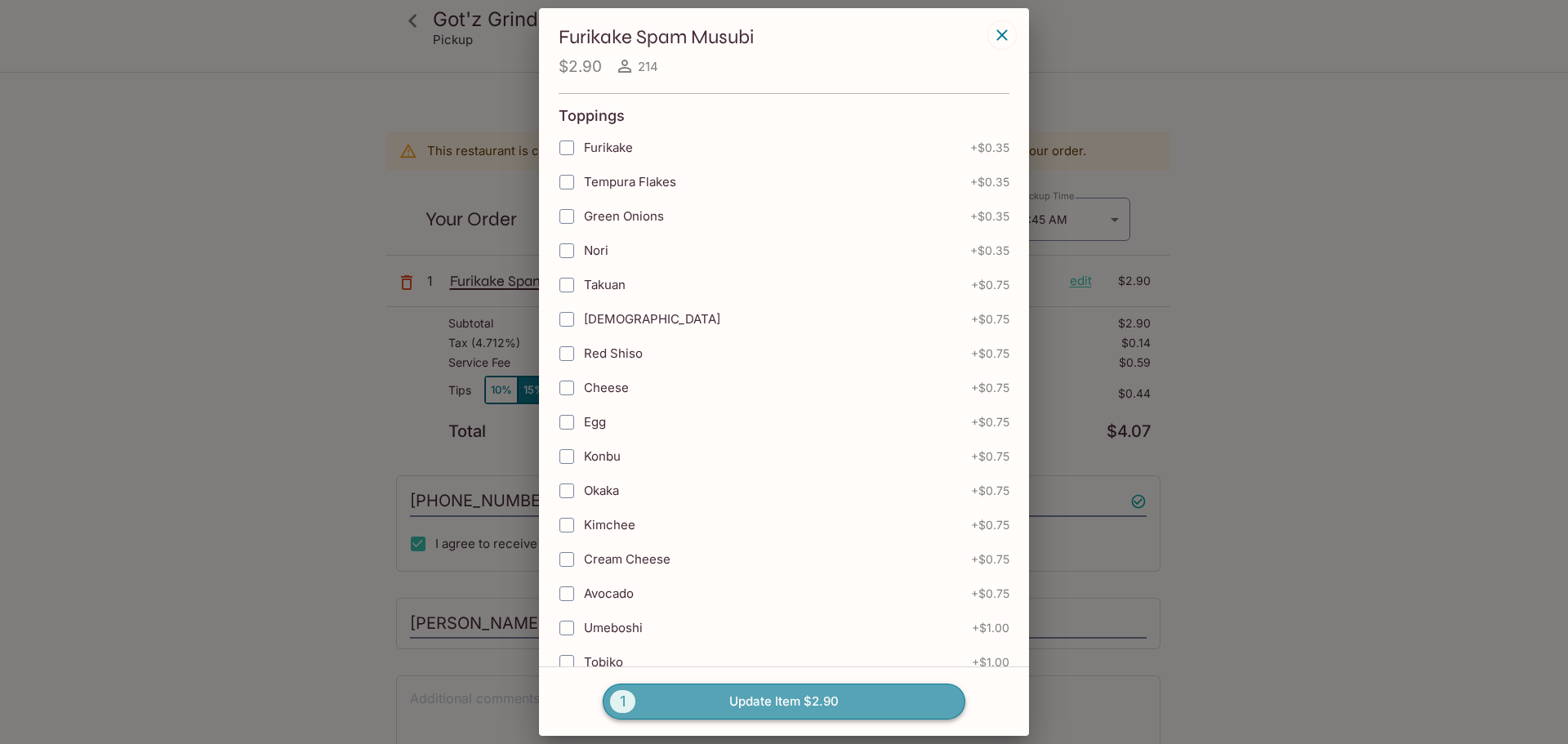
click at [792, 706] on button "1 Update Item $2.90" at bounding box center [784, 701] width 363 height 36
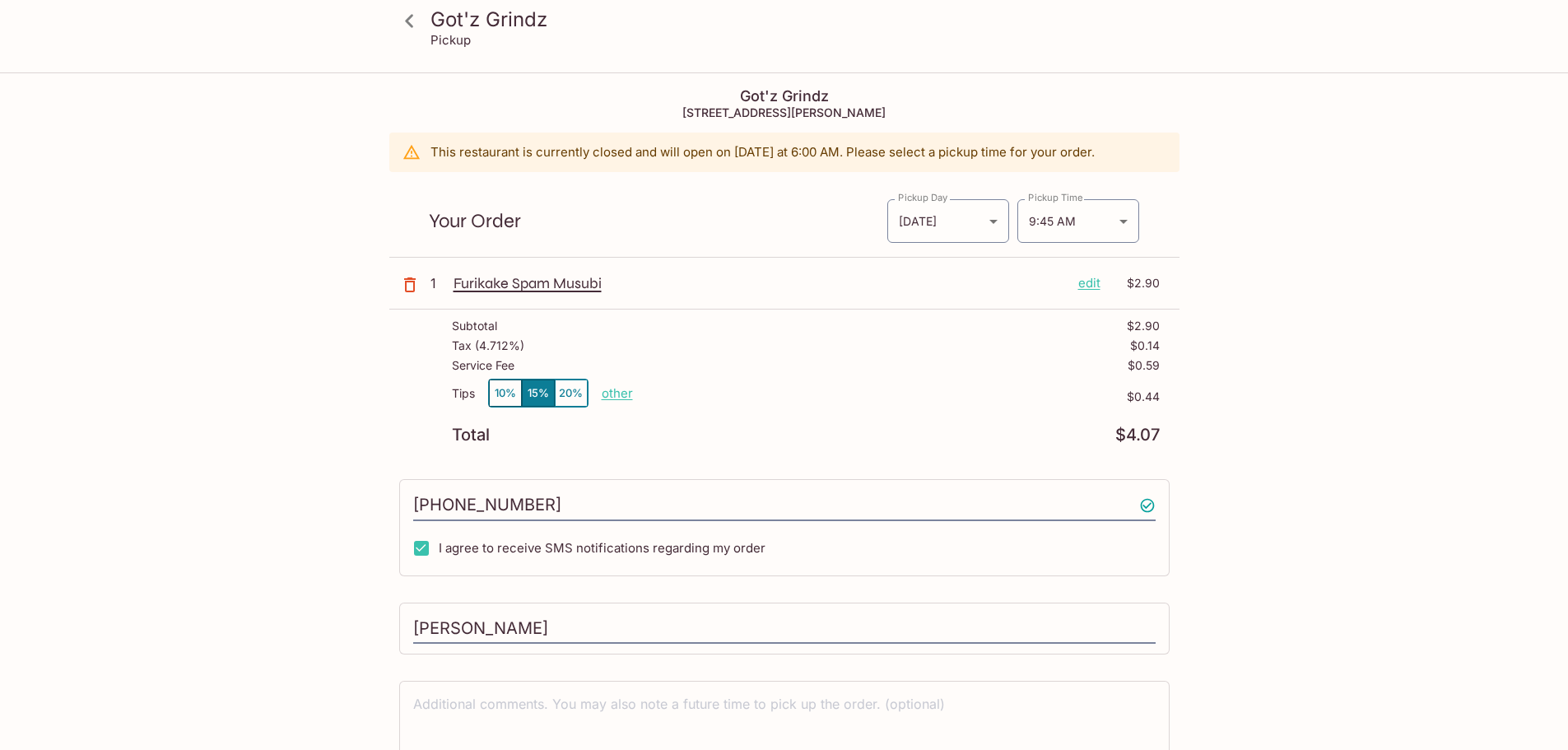
click at [1089, 284] on p "edit" at bounding box center [1089, 283] width 22 height 18
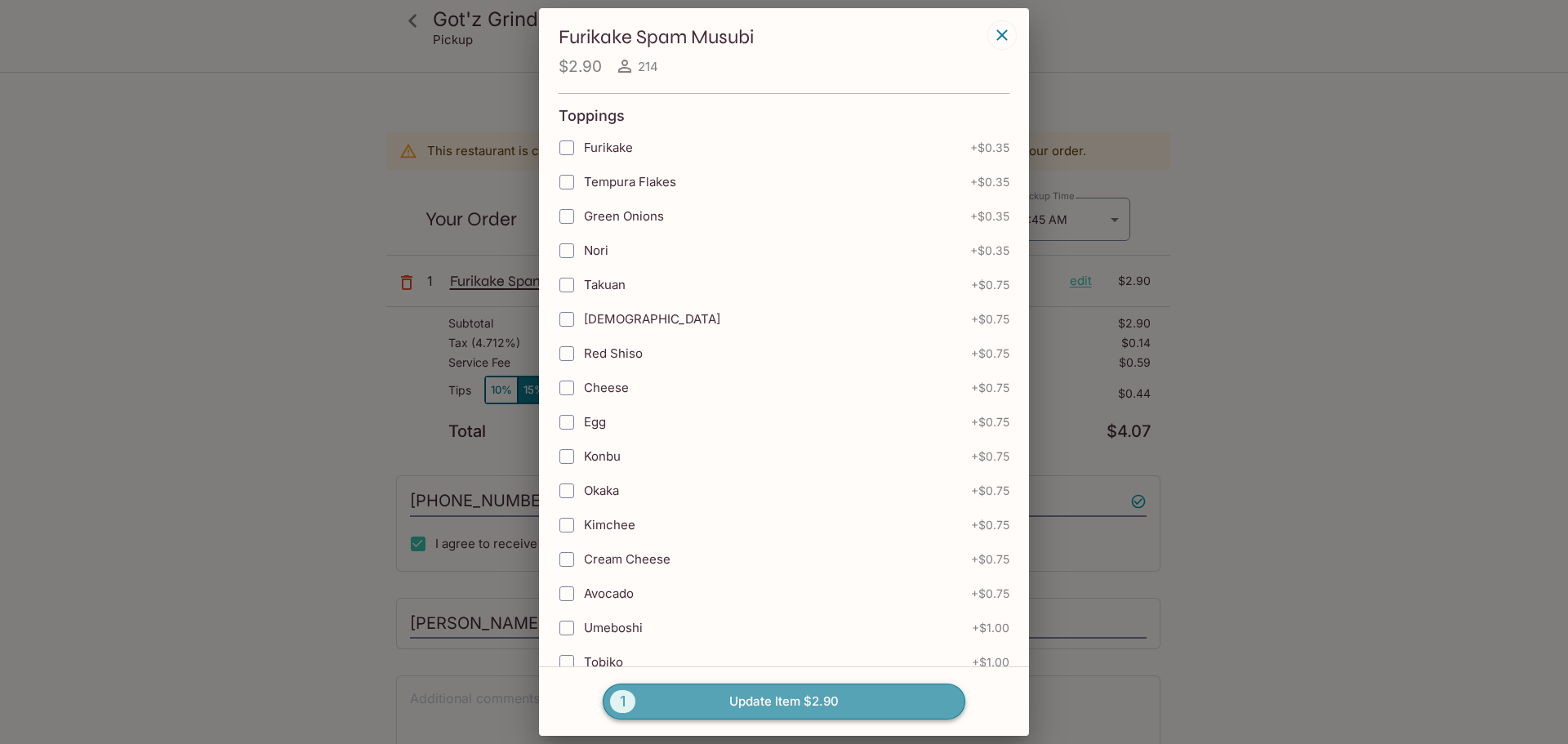
click at [615, 696] on span "1" at bounding box center [622, 701] width 25 height 23
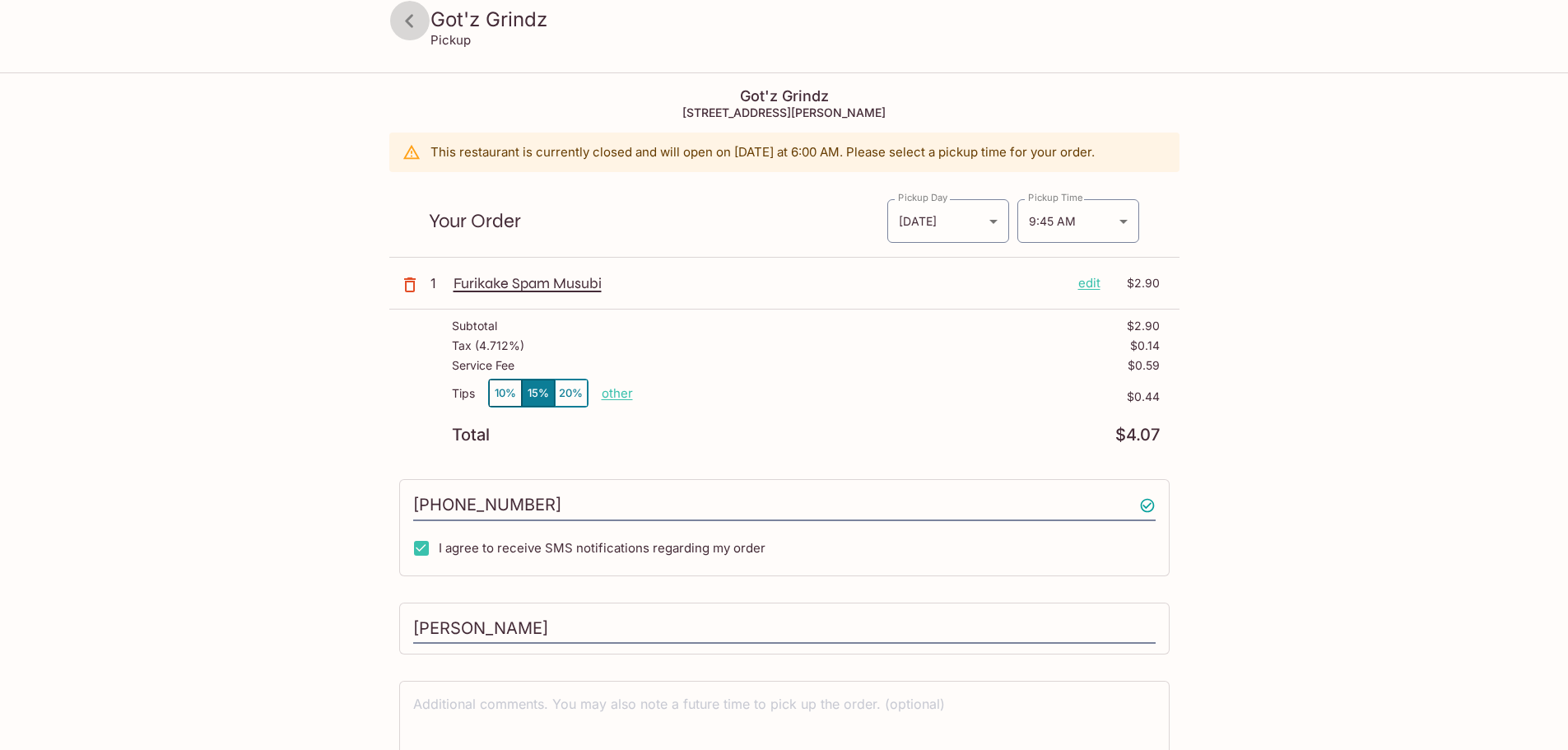
click at [407, 23] on icon at bounding box center [409, 21] width 29 height 29
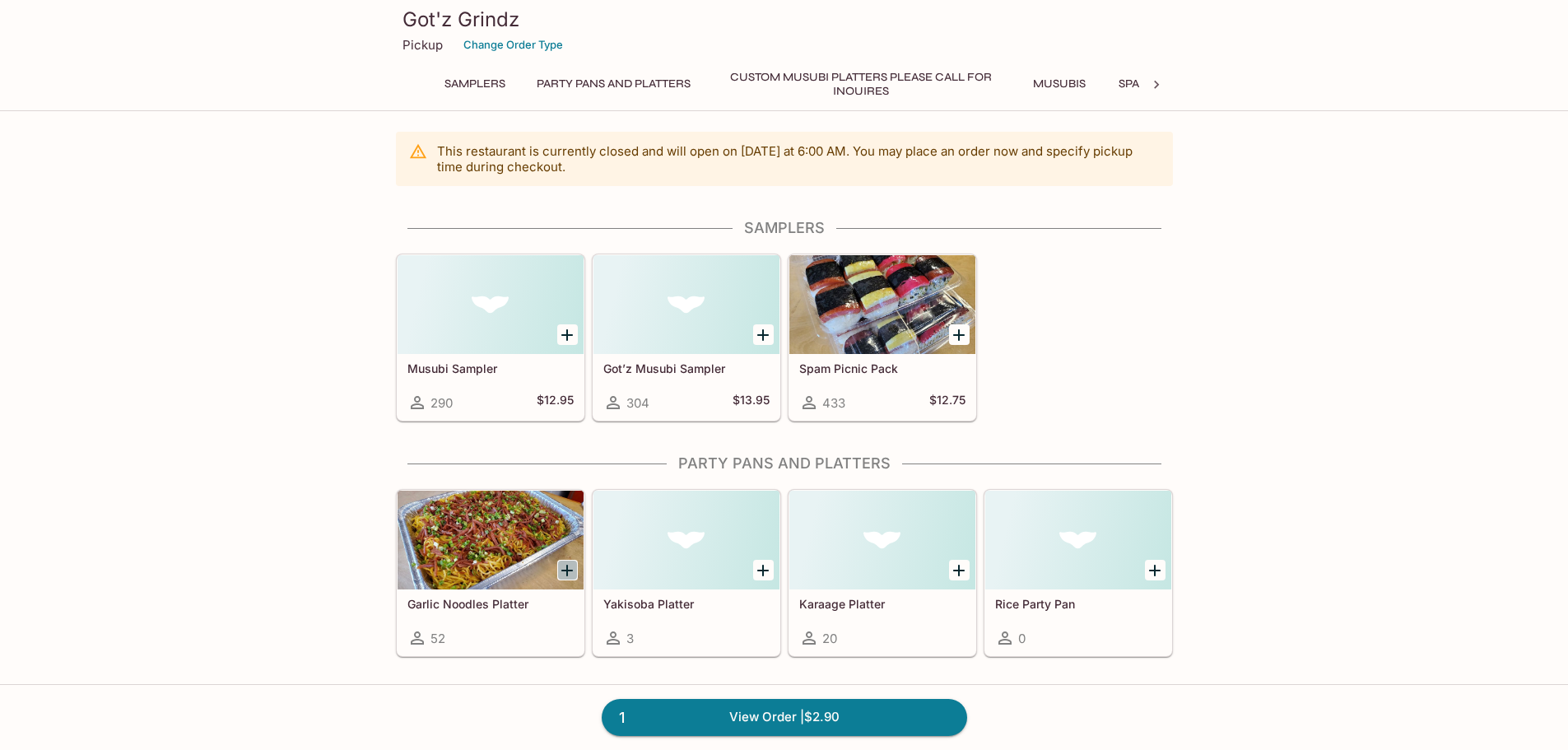
click at [569, 563] on icon "Add Garlic Noodles Platter" at bounding box center [567, 570] width 19 height 19
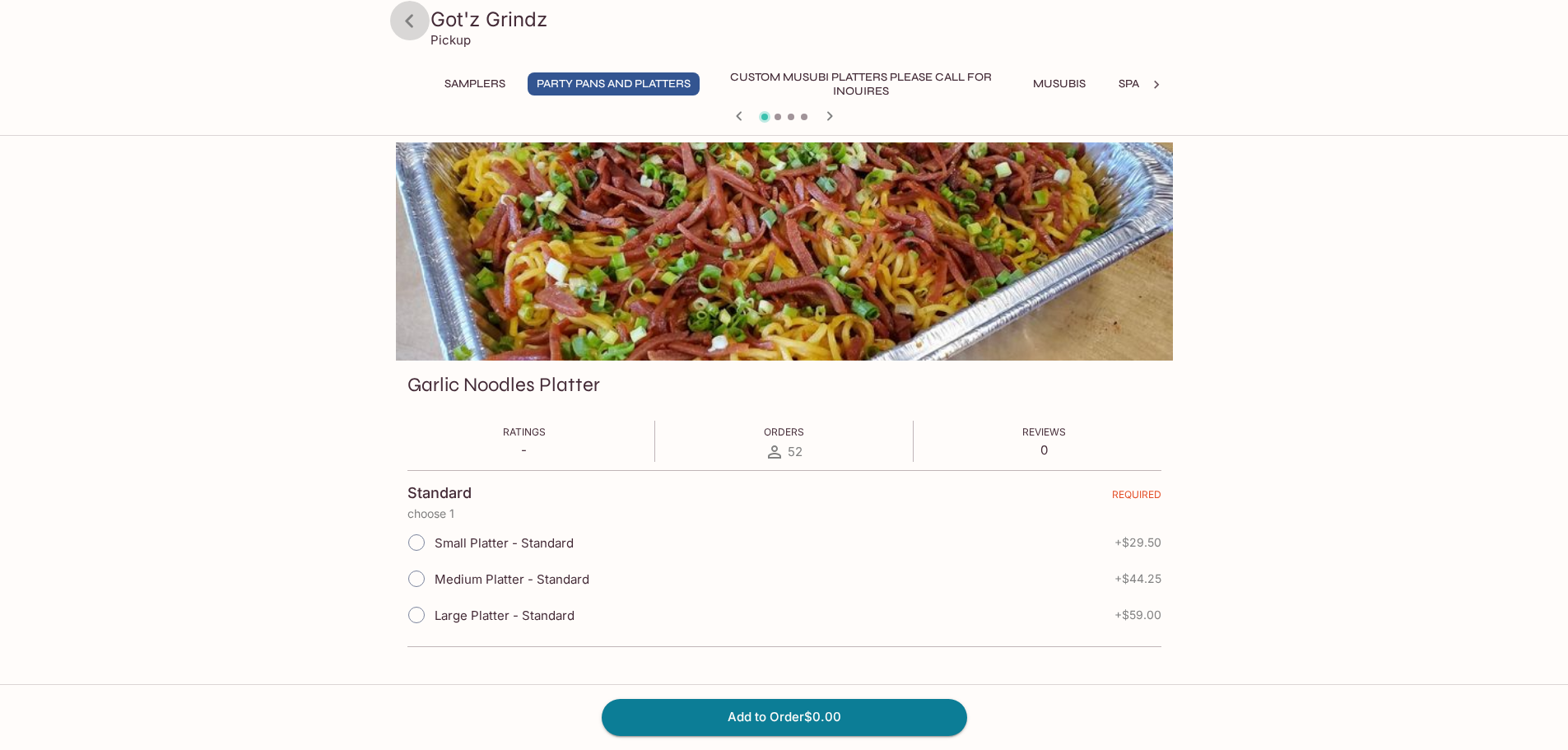
click at [405, 22] on icon at bounding box center [409, 21] width 29 height 29
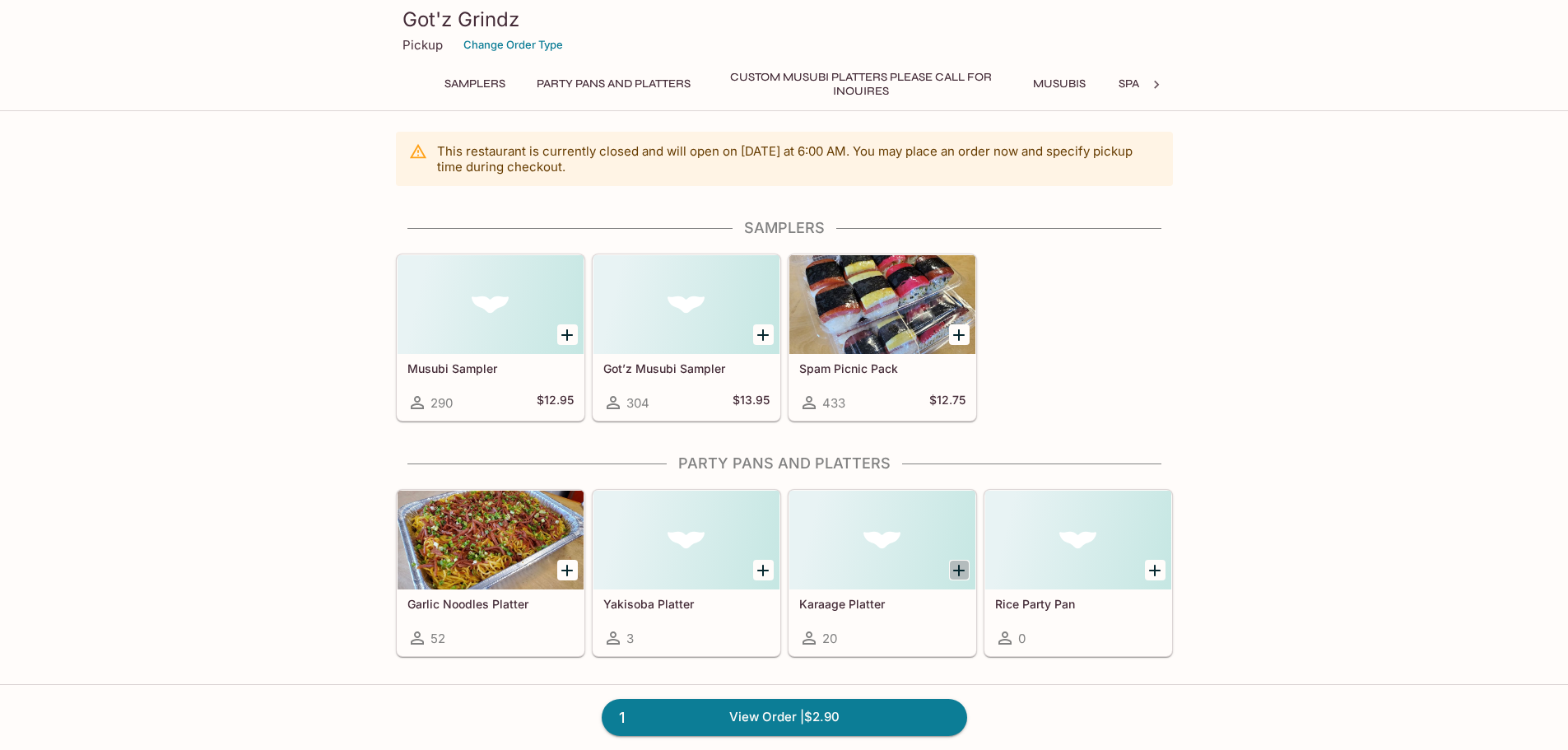
click at [960, 571] on icon "Add Karaage Platter" at bounding box center [958, 570] width 19 height 19
click at [764, 573] on icon "Add Yakisoba Platter" at bounding box center [763, 571] width 12 height 12
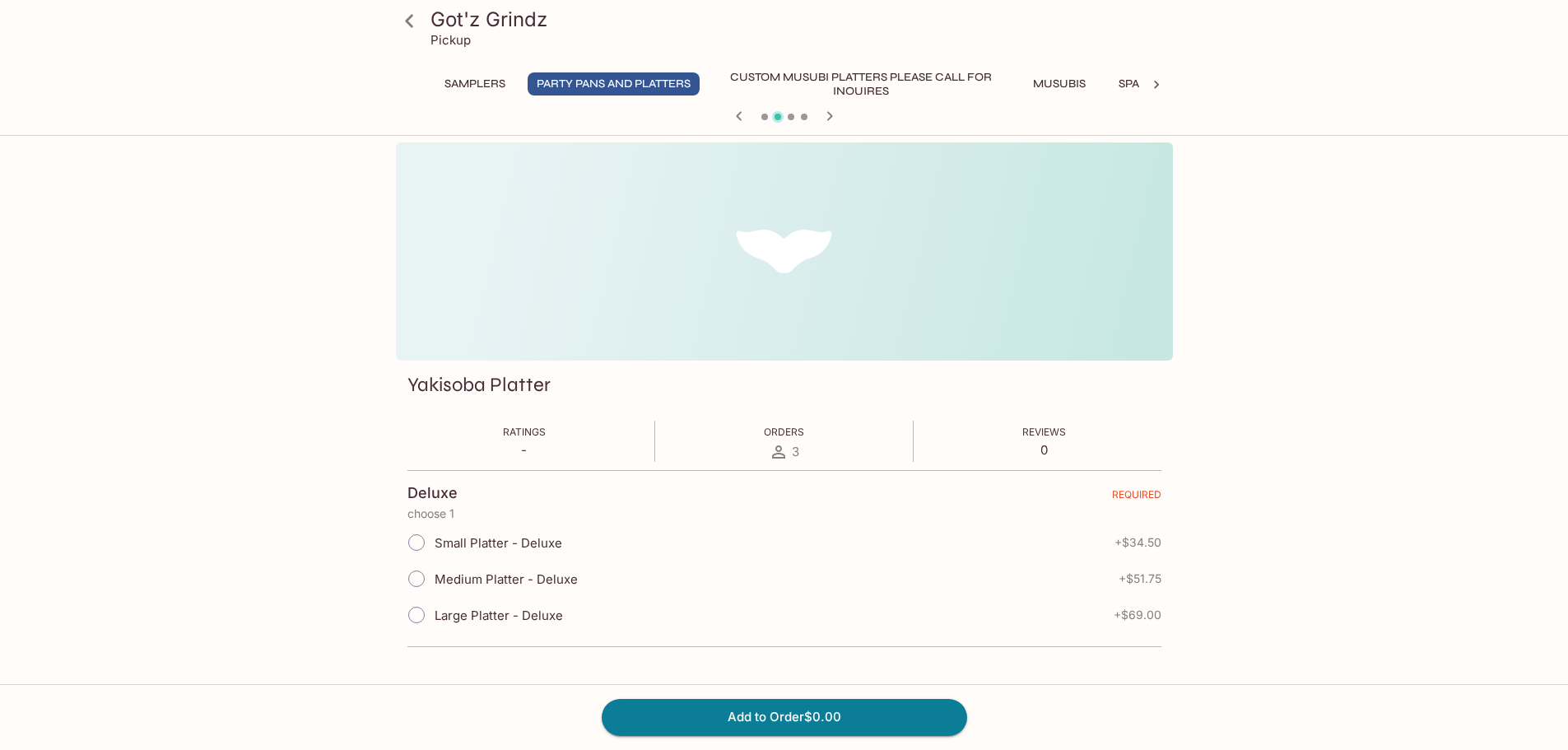
click at [413, 546] on input "Small Platter - Deluxe" at bounding box center [416, 542] width 34 height 34
radio input "true"
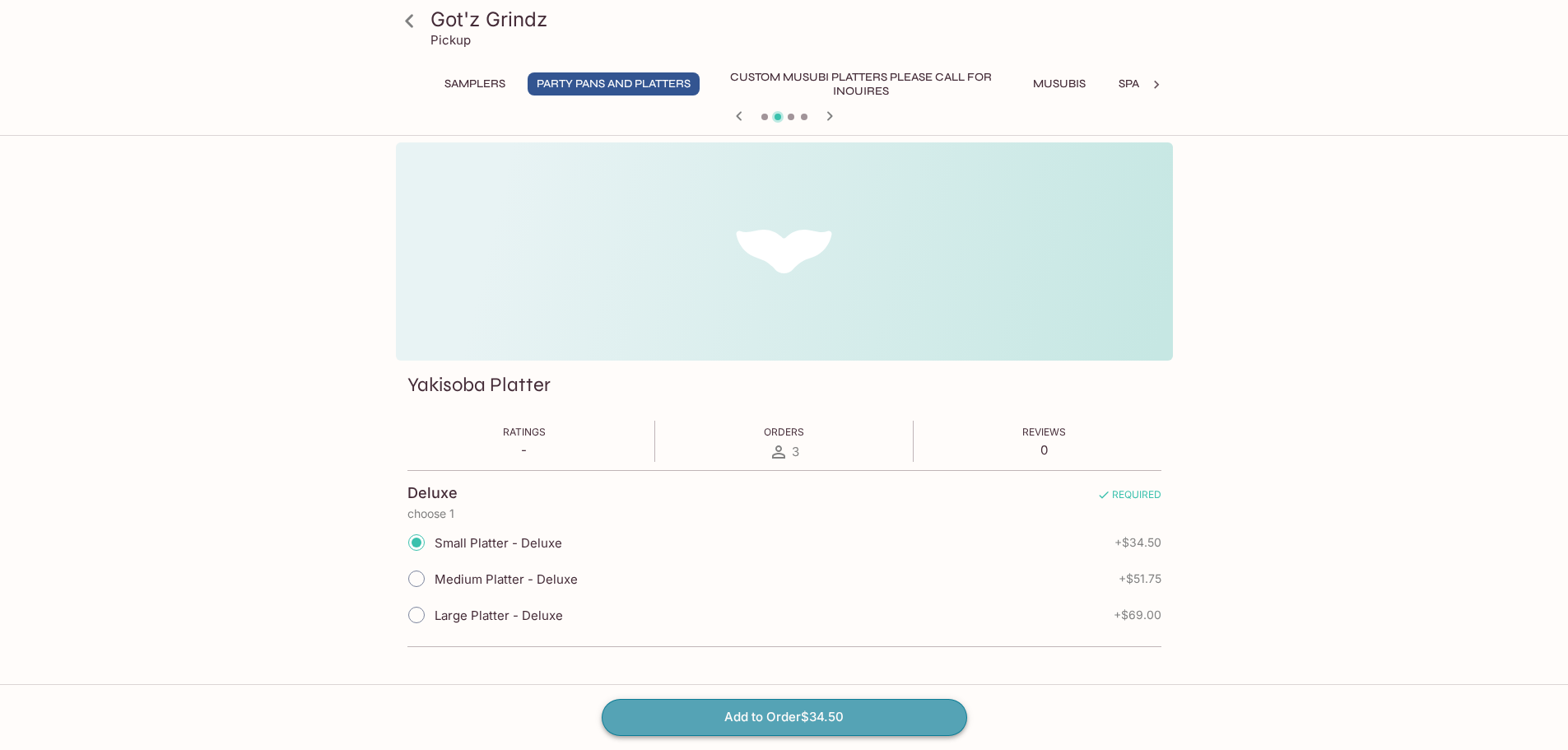
click at [774, 720] on button "Add to Order $34.50" at bounding box center [784, 716] width 366 height 36
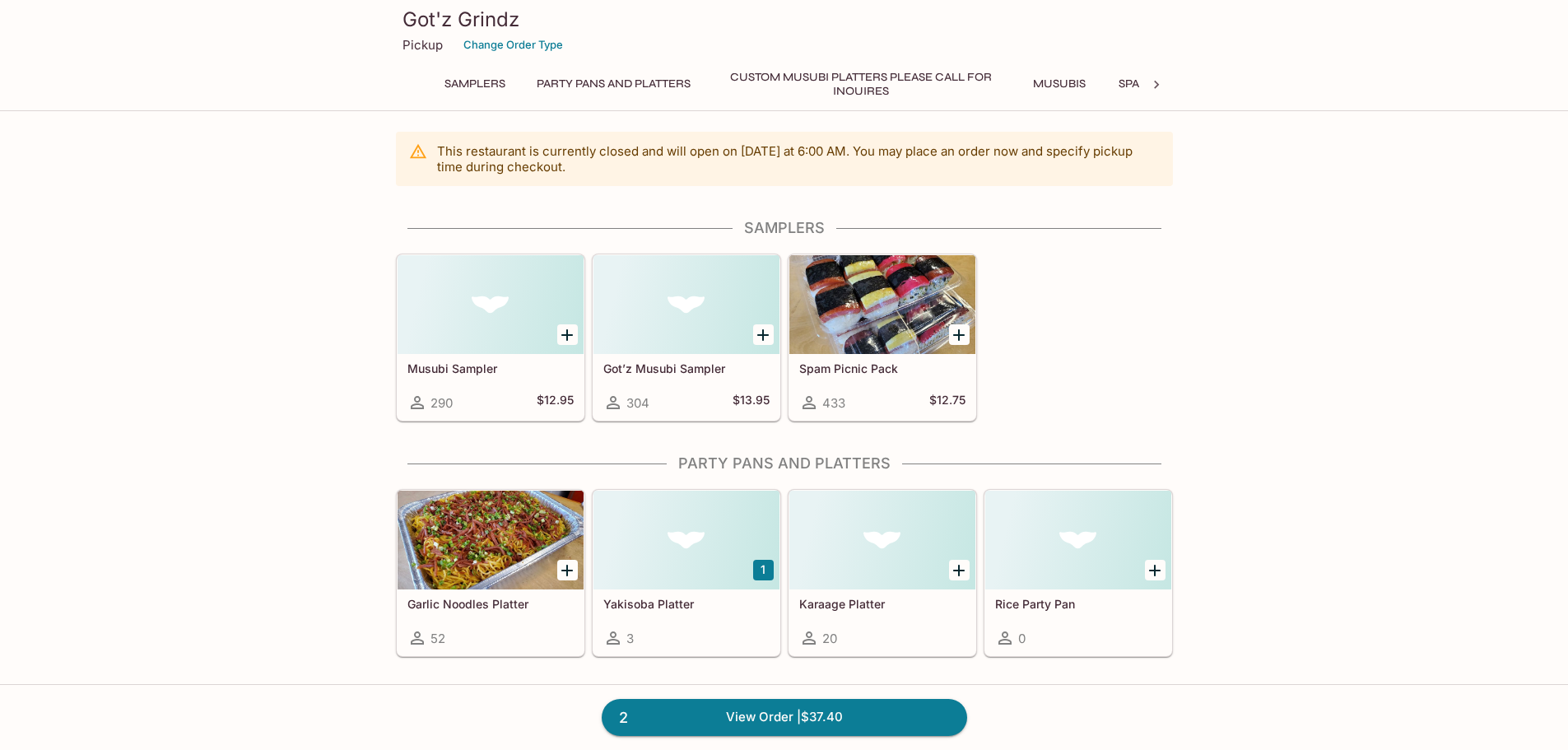
click at [955, 335] on icon "Add Spam Picnic Pack" at bounding box center [959, 335] width 12 height 12
click at [955, 335] on button "1" at bounding box center [959, 335] width 20 height 20
click at [960, 336] on button "2" at bounding box center [959, 335] width 20 height 20
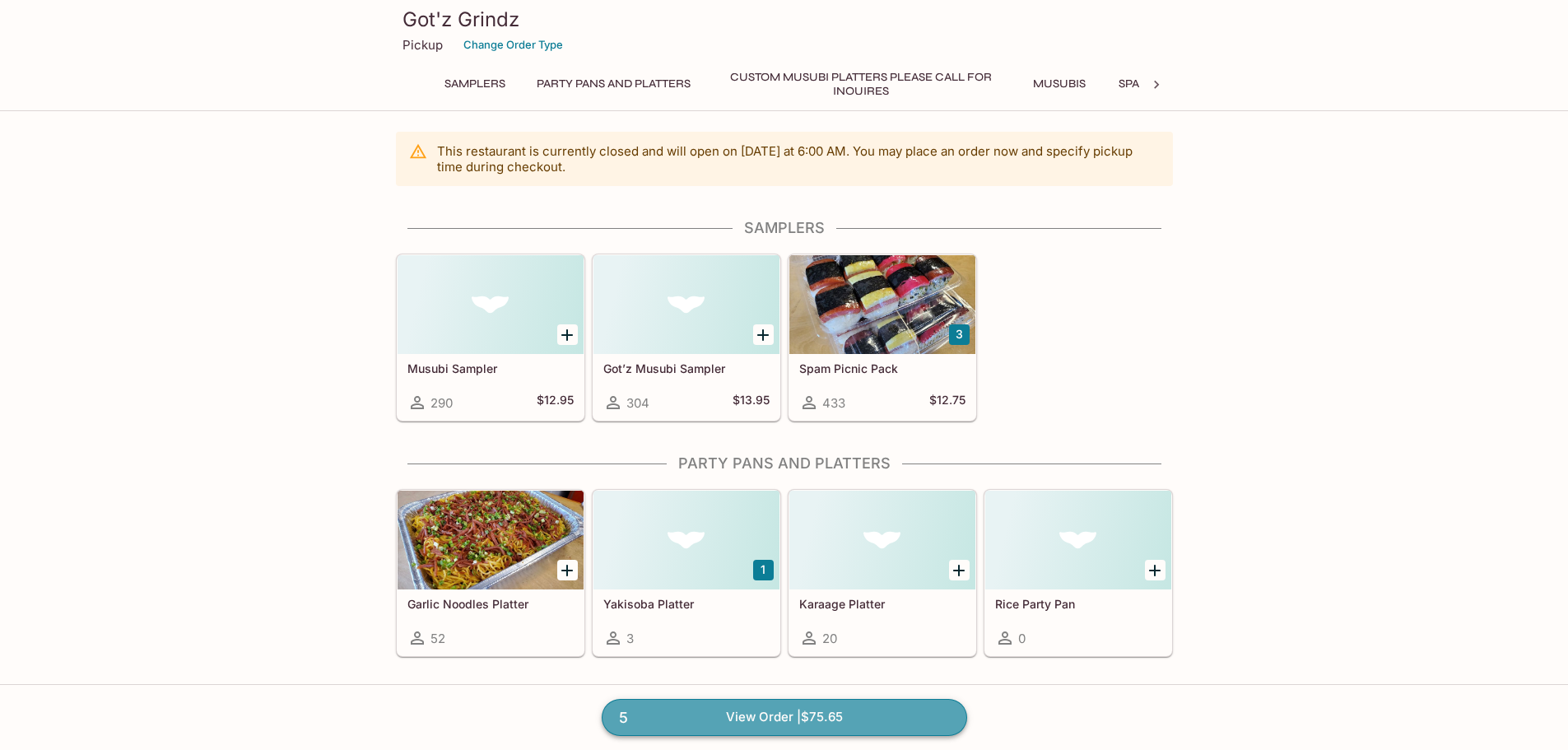
click at [737, 722] on link "5 View Order | $75.65" at bounding box center [784, 716] width 366 height 36
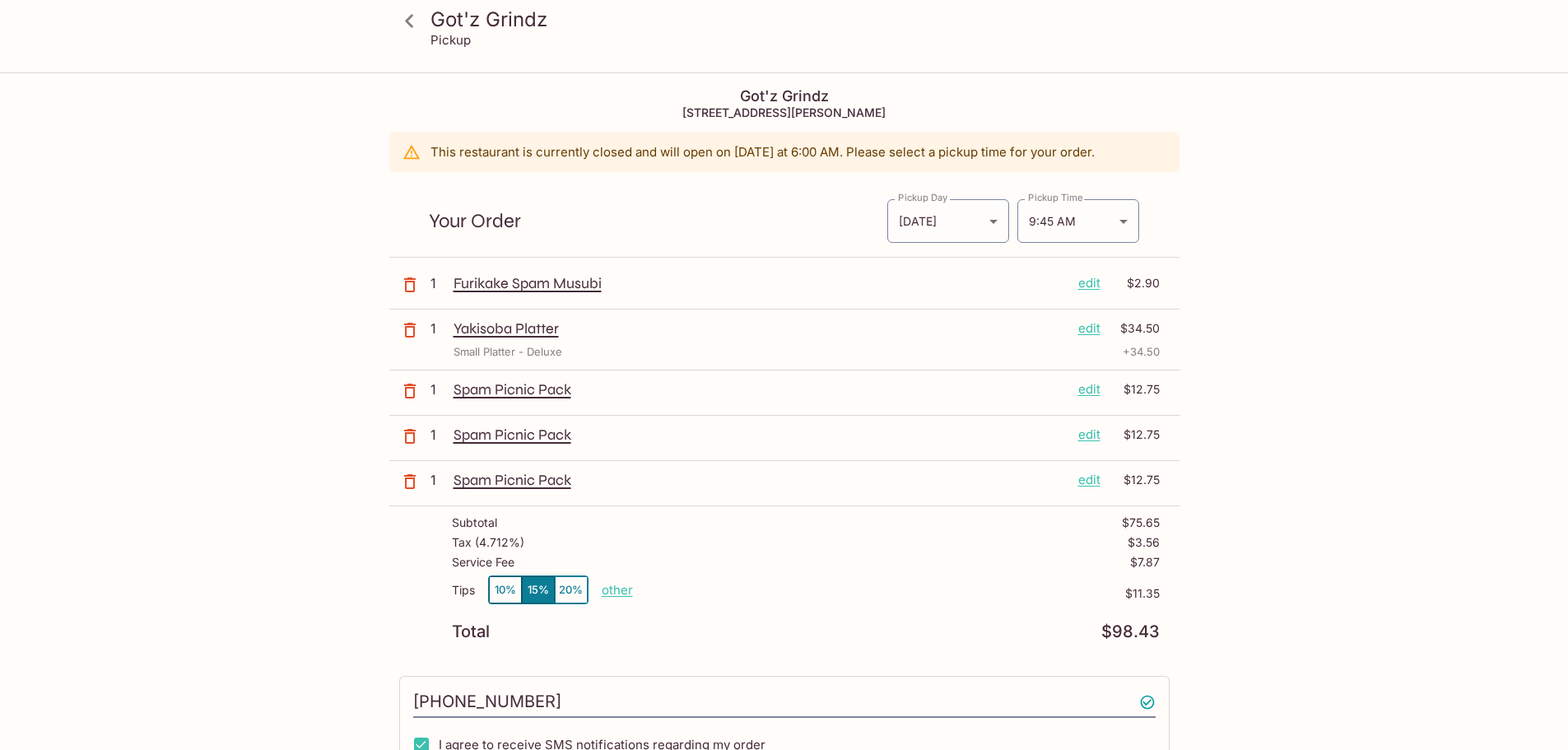
click at [410, 285] on icon "button" at bounding box center [409, 284] width 19 height 19
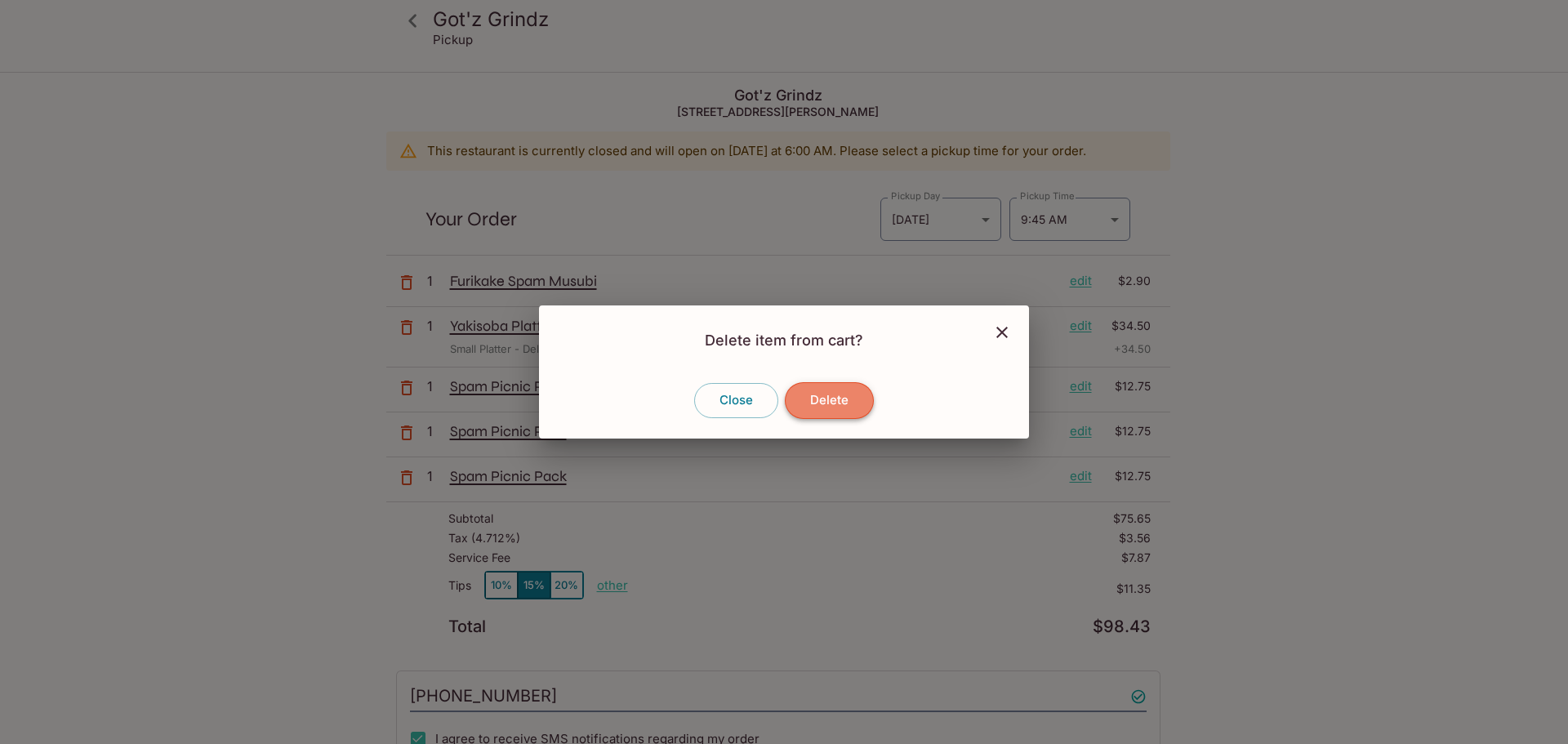
click at [839, 405] on button "Delete" at bounding box center [829, 400] width 89 height 36
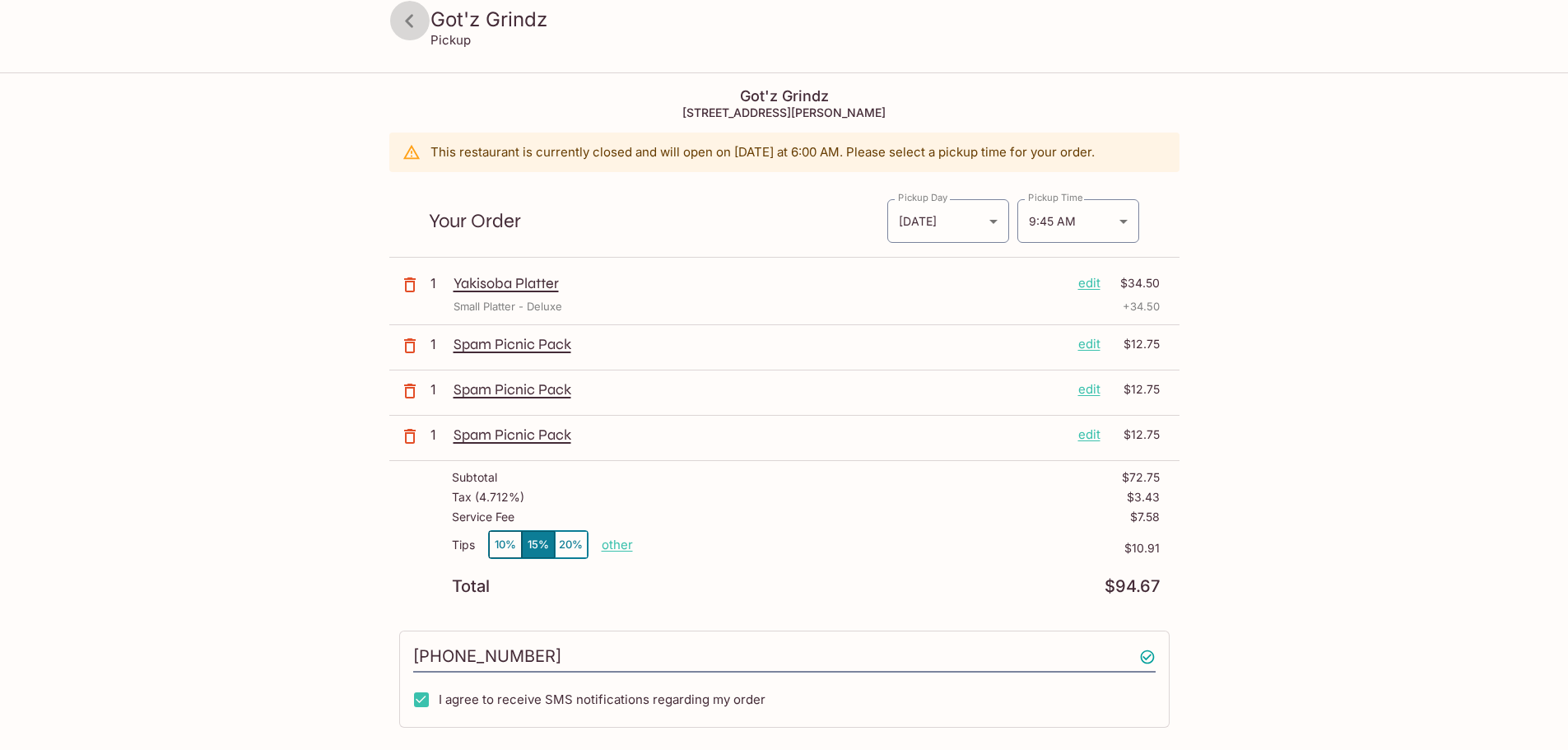
click at [410, 22] on icon at bounding box center [409, 21] width 29 height 29
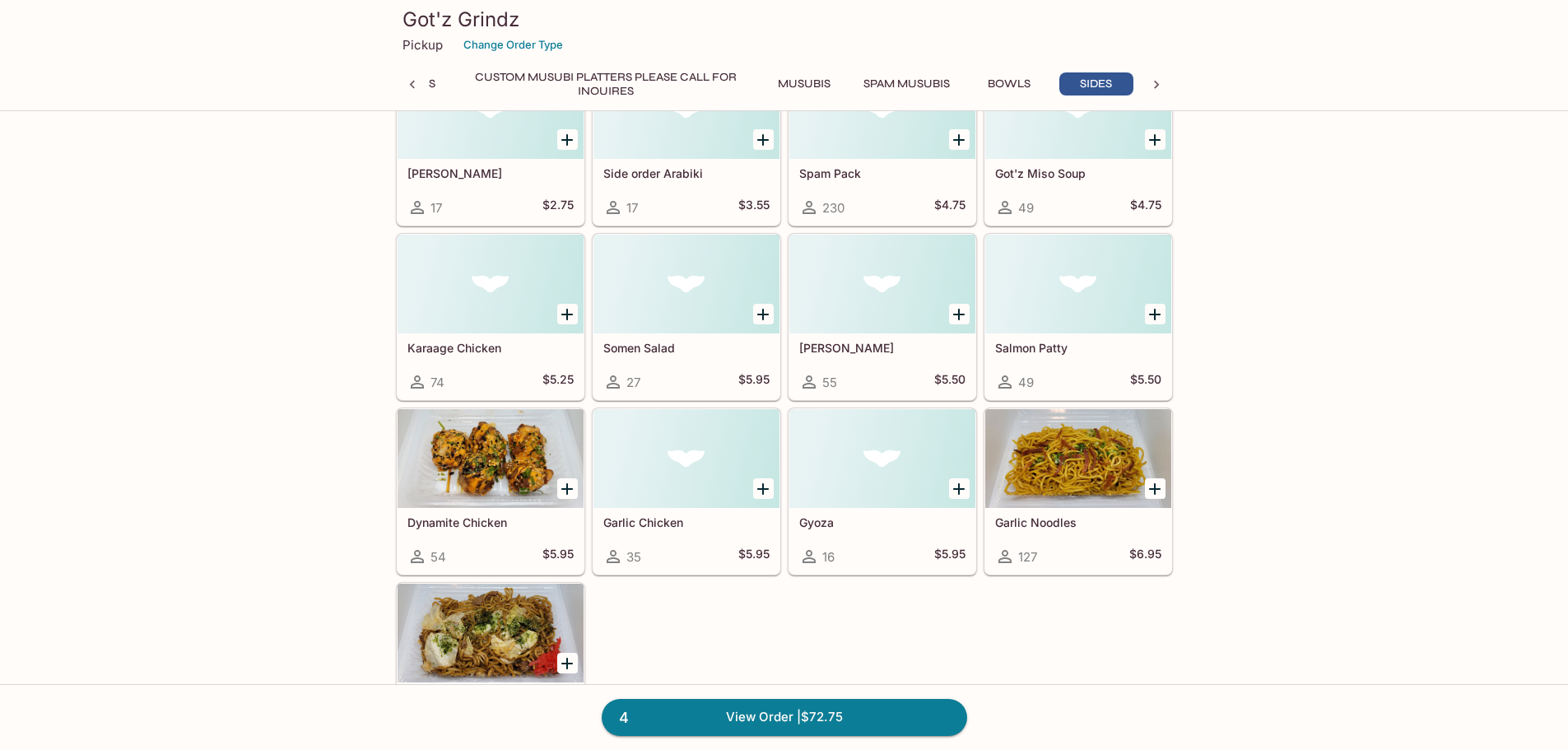
scroll to position [3375, 0]
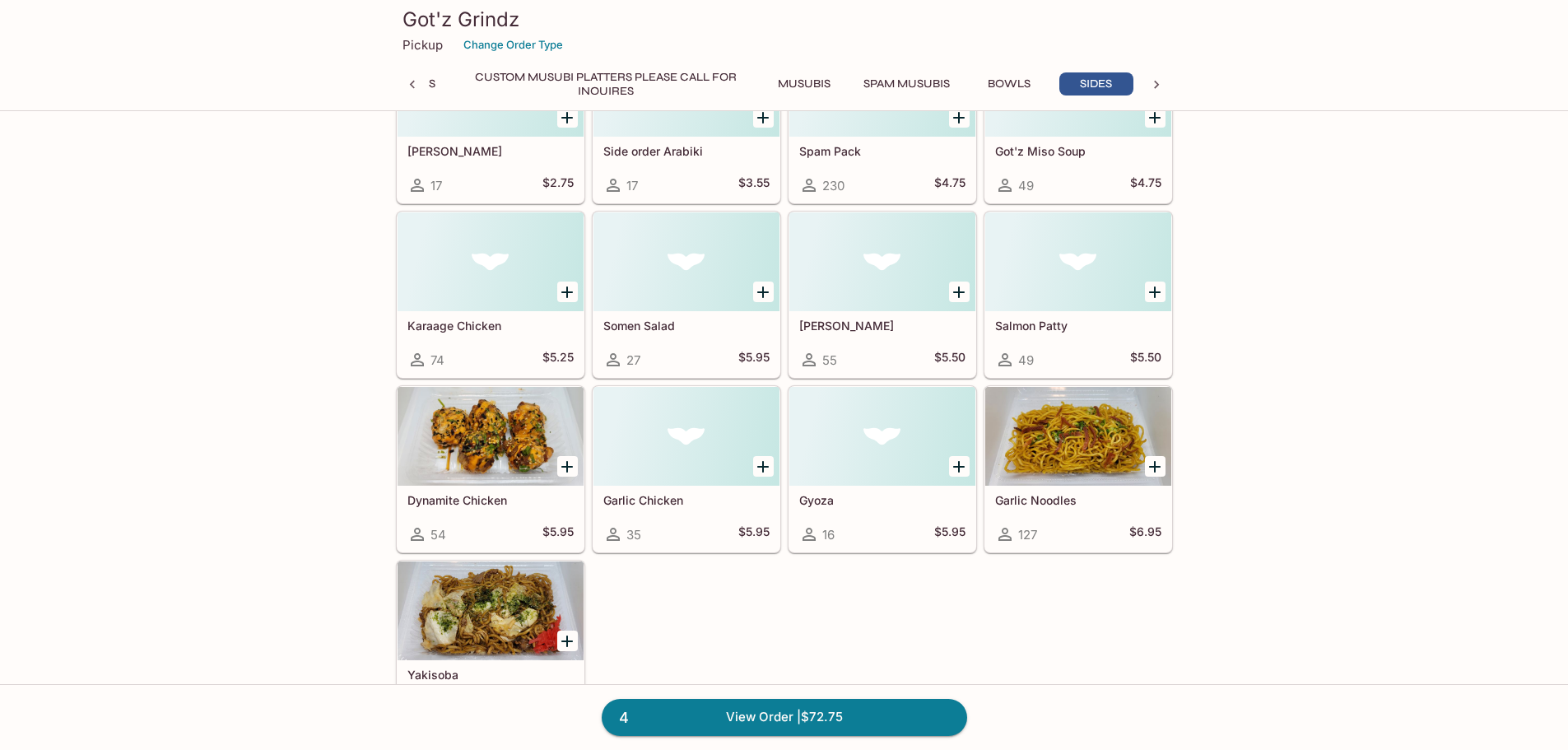
click at [571, 291] on icon "Add Karaage Chicken" at bounding box center [567, 292] width 19 height 19
click at [962, 462] on icon "Add Gyoza" at bounding box center [958, 466] width 19 height 19
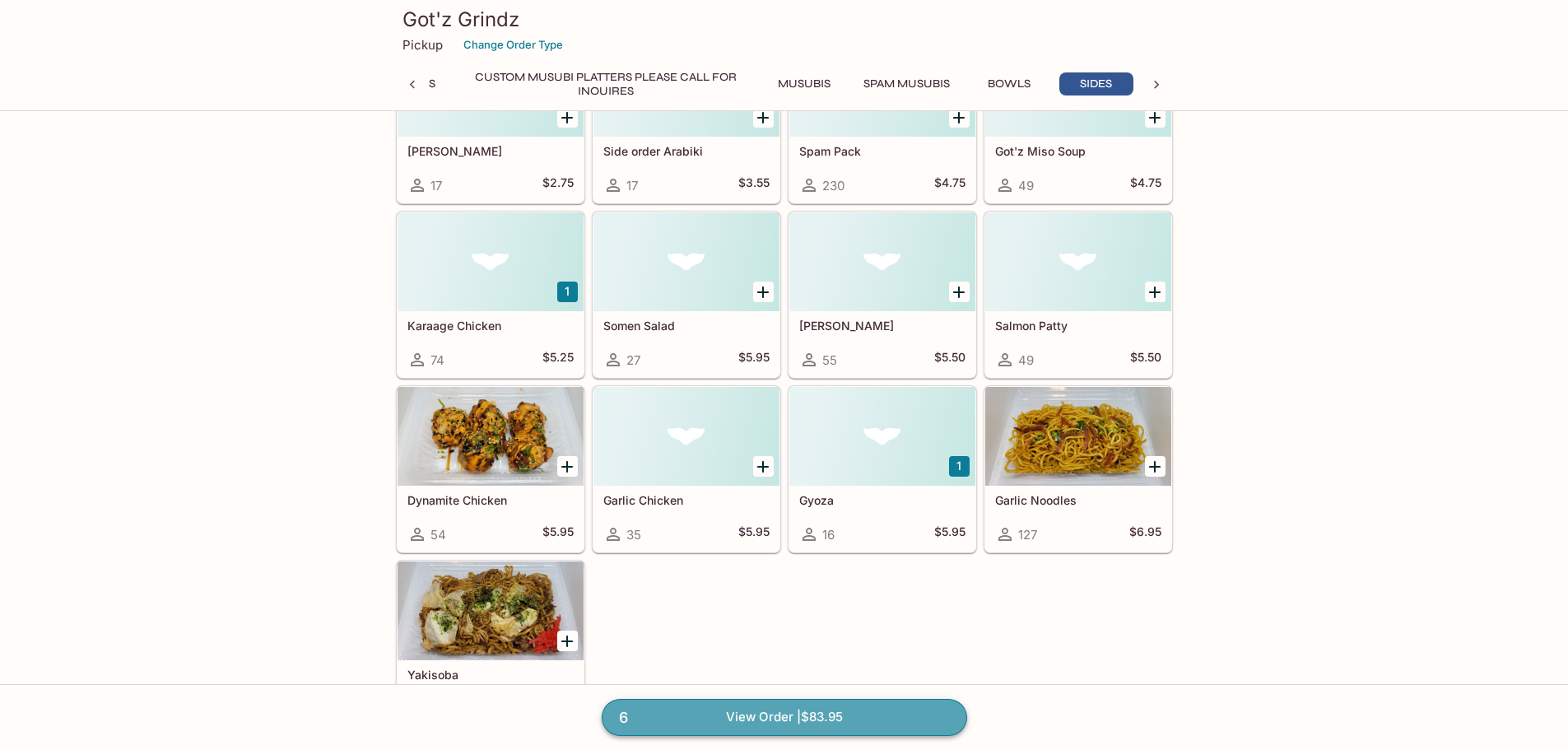
click at [762, 716] on link "6 View Order | $83.95" at bounding box center [784, 716] width 366 height 36
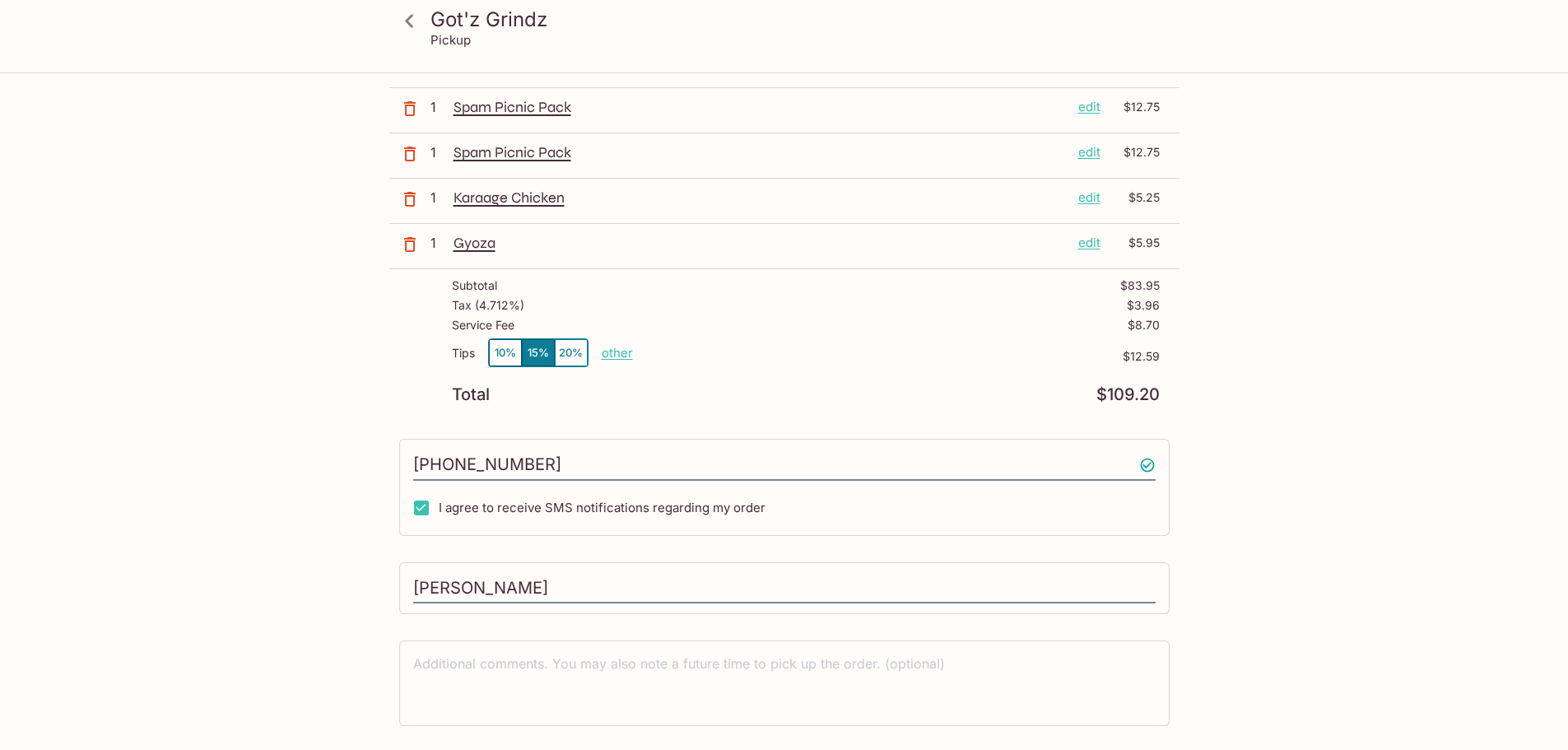
scroll to position [326, 0]
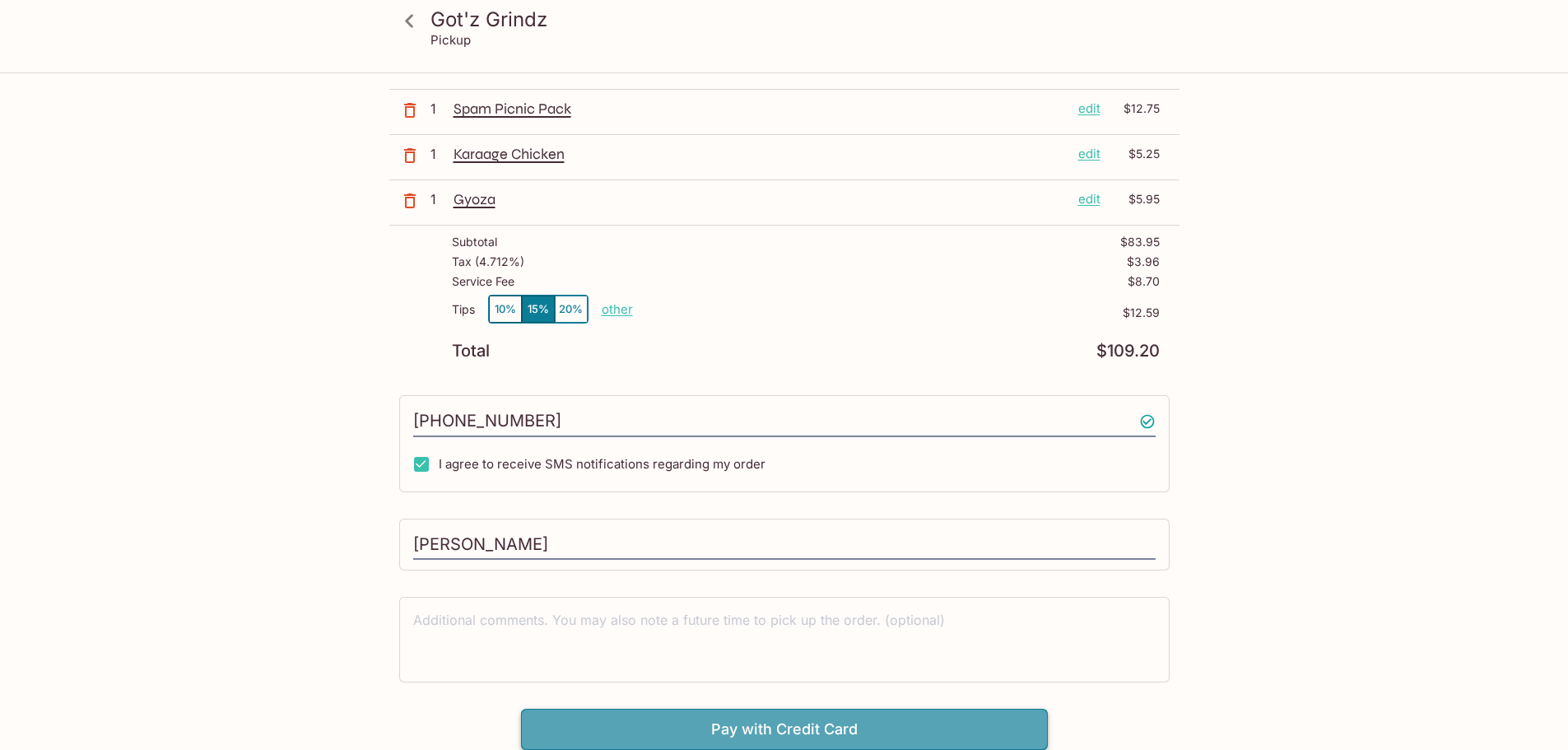
click at [784, 726] on button "Pay with Credit Card" at bounding box center [784, 729] width 527 height 41
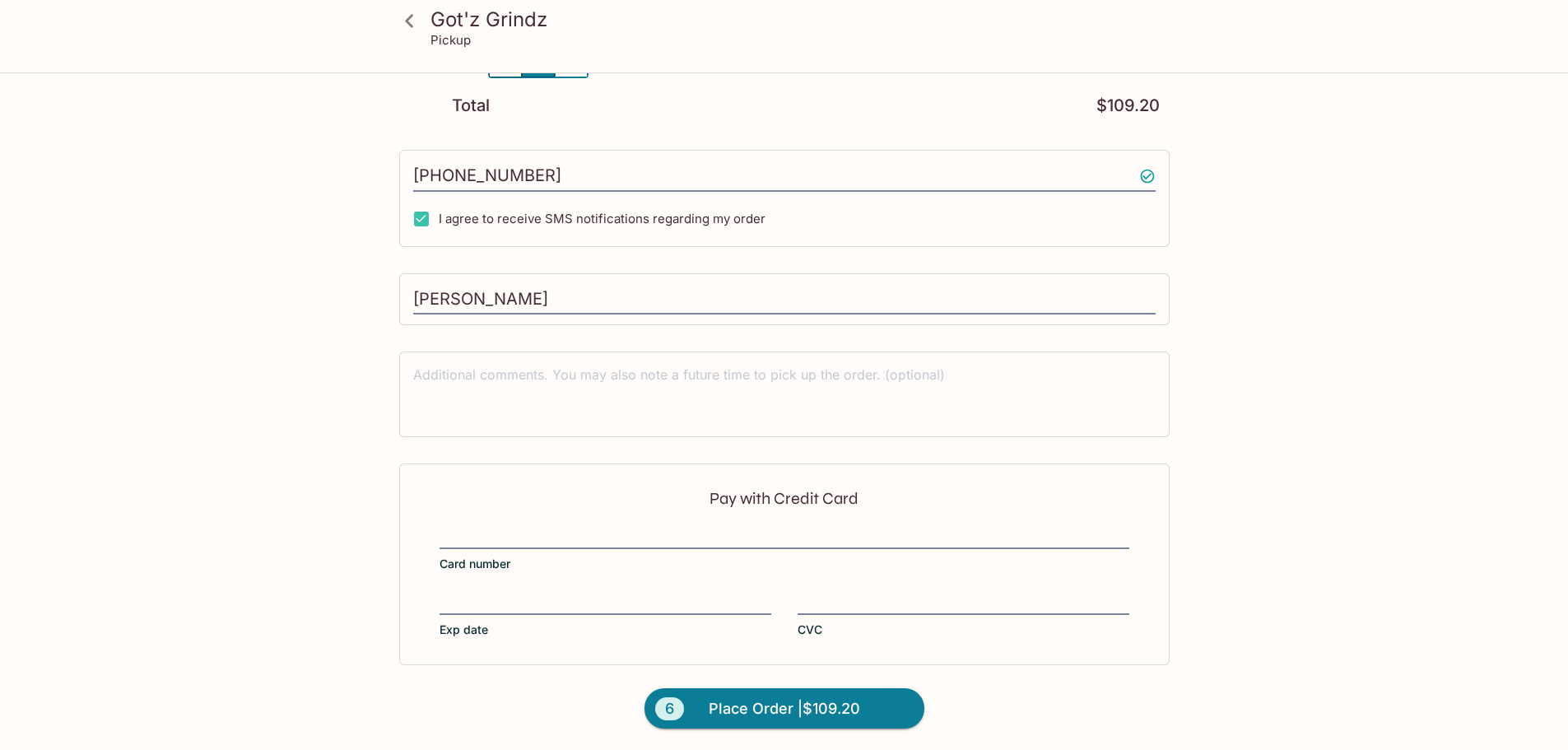
scroll to position [573, 0]
click at [573, 521] on div "Pay with Credit Card Card number Exp date CVC" at bounding box center [784, 562] width 770 height 201
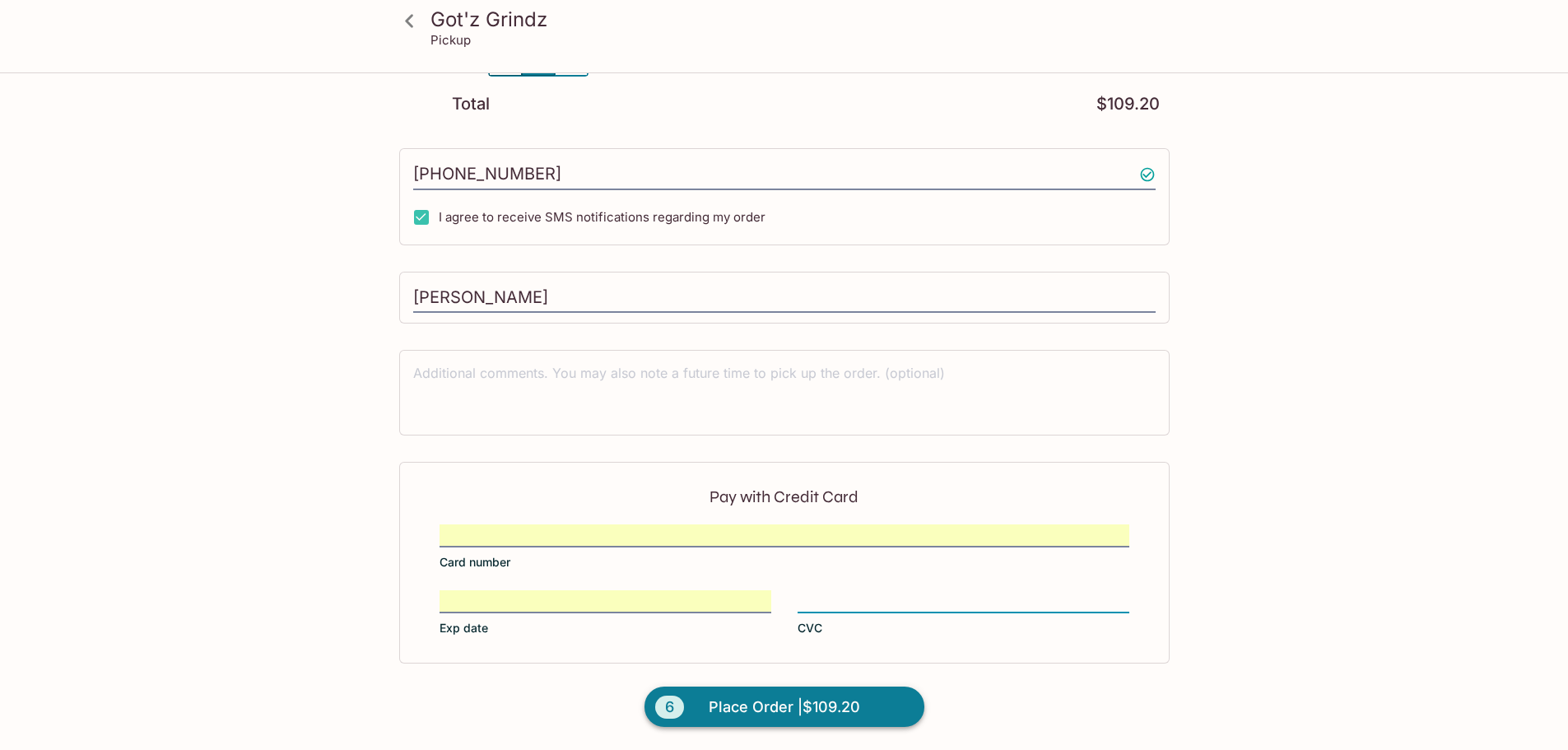
click at [847, 706] on span "Place Order | $109.20" at bounding box center [784, 706] width 151 height 26
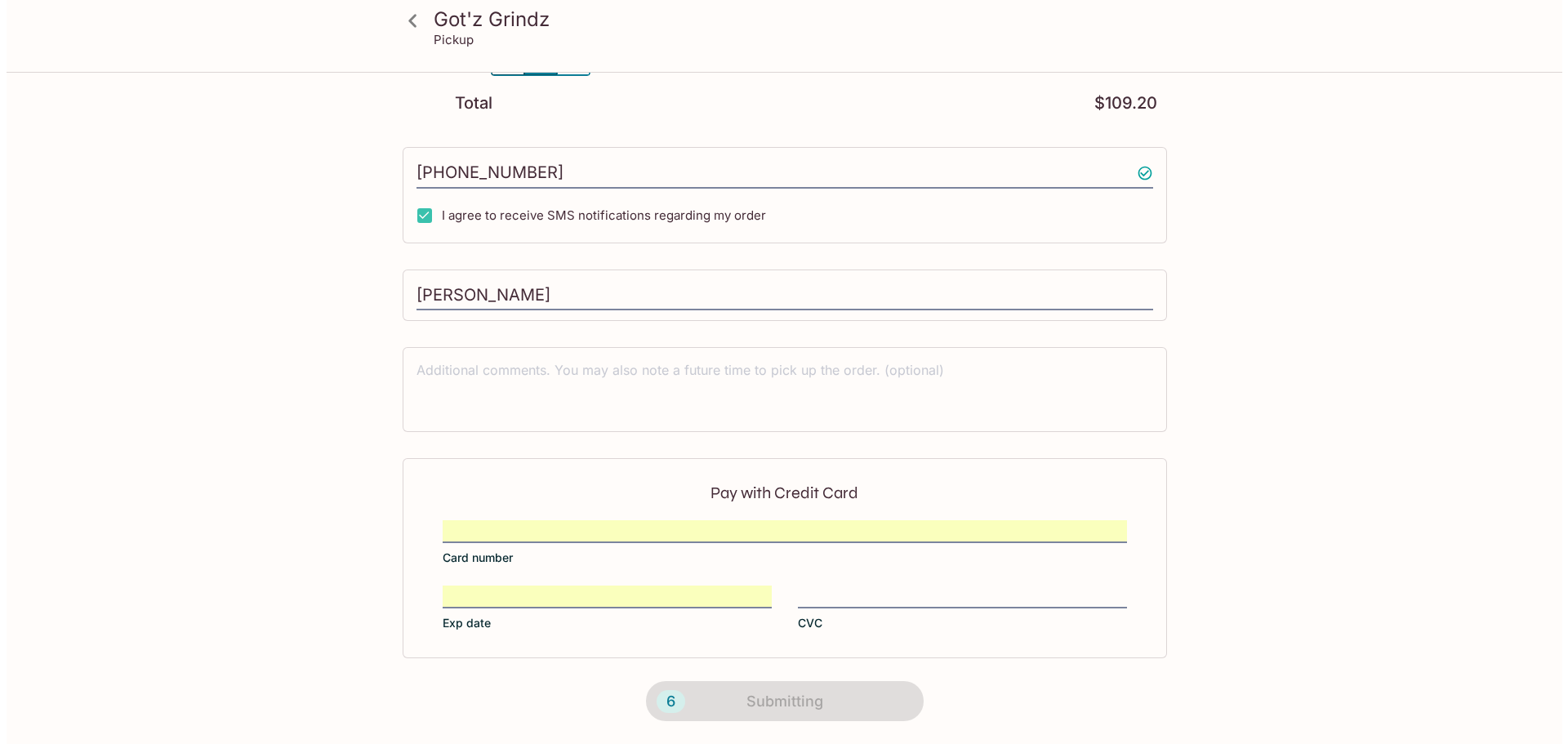
scroll to position [0, 0]
